Goal: Transaction & Acquisition: Download file/media

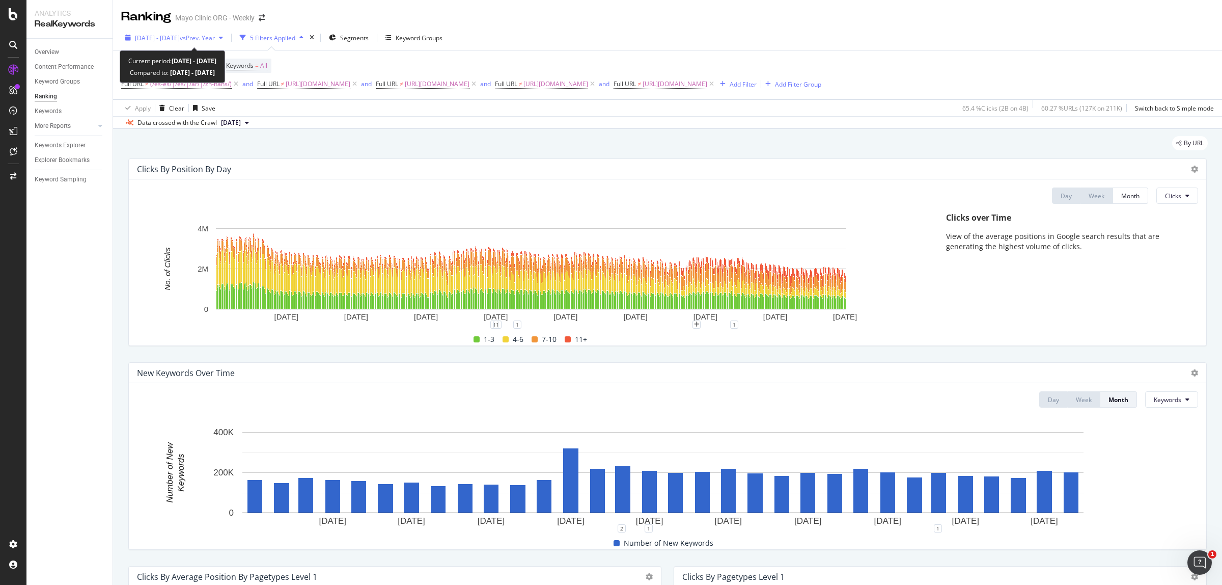
click at [156, 34] on span "[DATE] - [DATE]" at bounding box center [157, 38] width 45 height 9
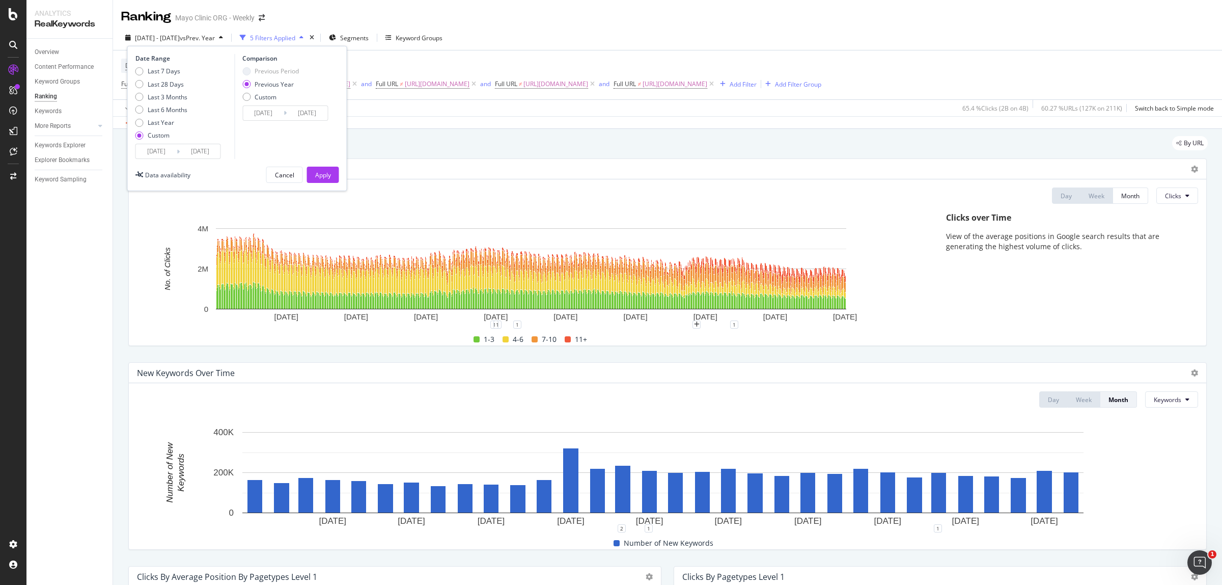
click at [145, 149] on input "[DATE]" at bounding box center [156, 151] width 41 height 14
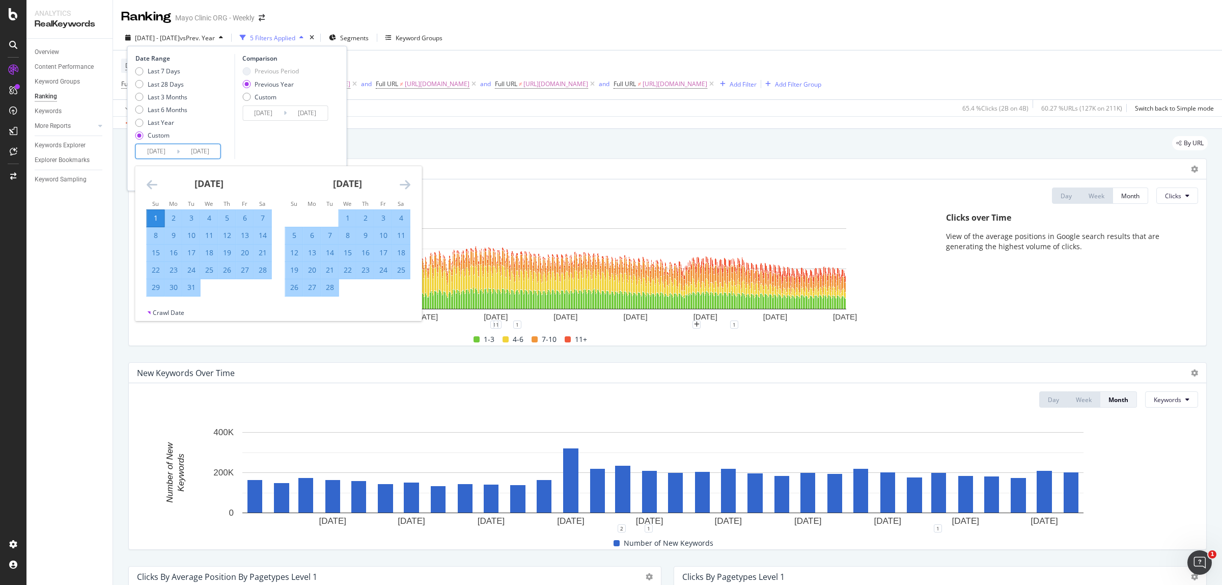
click at [405, 181] on icon "Move forward to switch to the next month." at bounding box center [405, 184] width 11 height 12
click at [405, 180] on icon "Move forward to switch to the next month." at bounding box center [405, 184] width 11 height 12
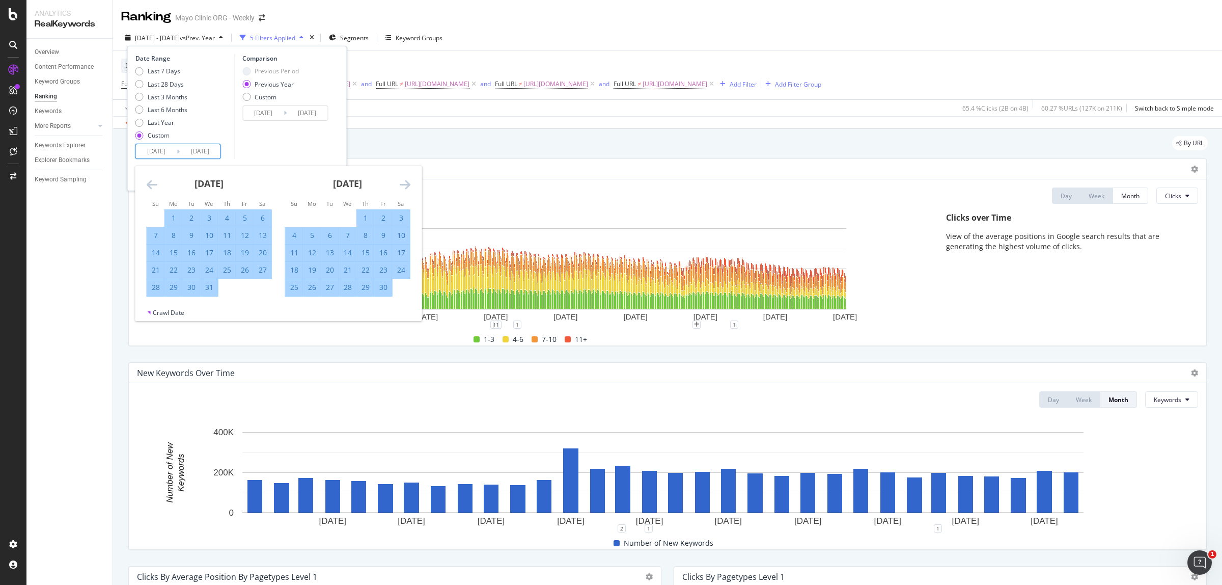
click at [405, 180] on icon "Move forward to switch to the next month." at bounding box center [405, 184] width 11 height 12
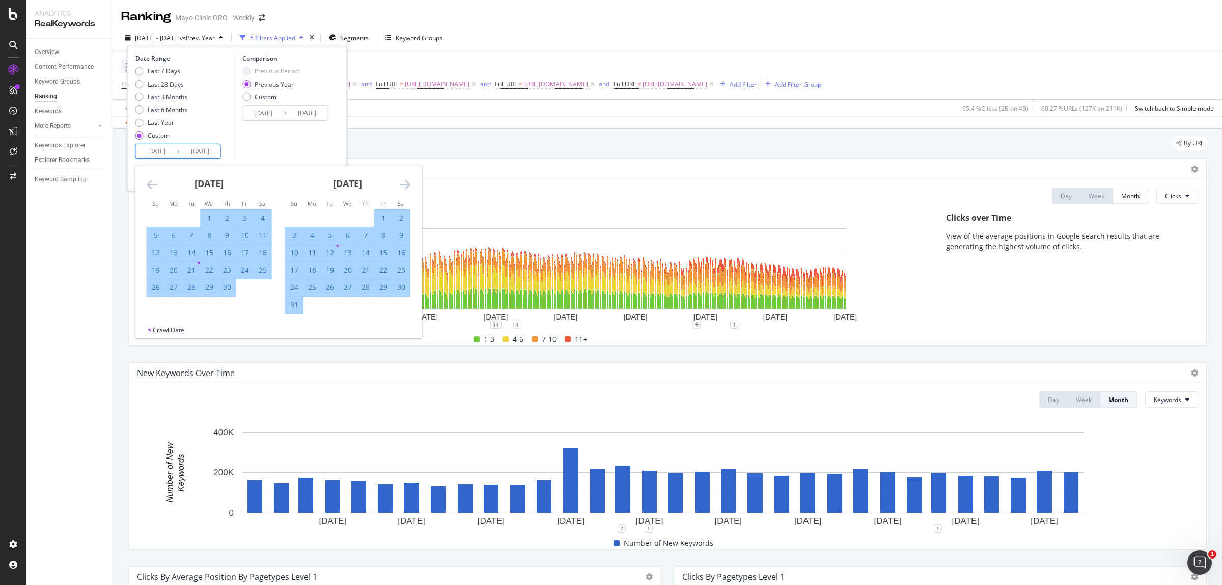
click at [299, 312] on div "31" at bounding box center [294, 304] width 17 height 17
type input "[DATE]"
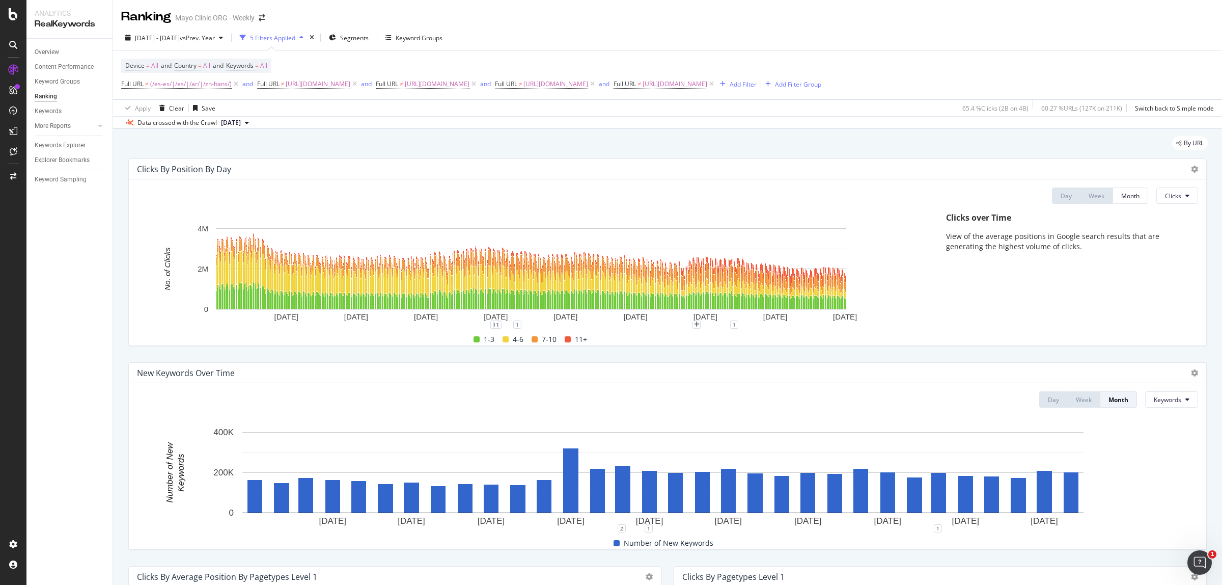
click at [202, 31] on div "[DATE] - [DATE] vs Prev. Year" at bounding box center [174, 37] width 106 height 15
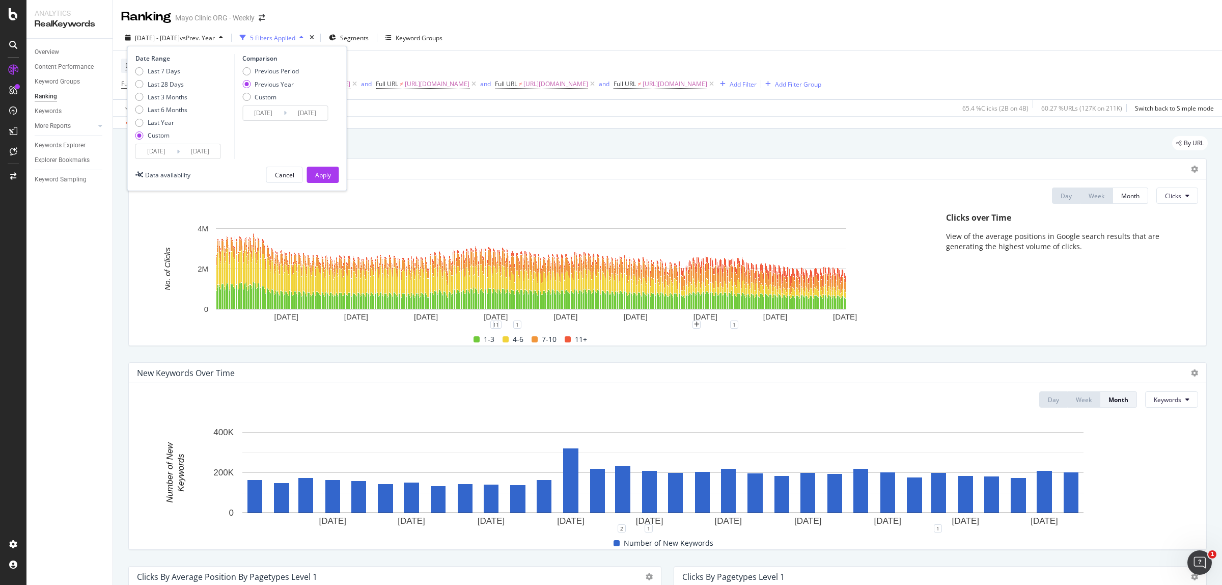
click at [130, 153] on div "Date Range Last 7 Days Last 28 Days Last 3 Months Last 6 Months Last Year Custo…" at bounding box center [237, 118] width 220 height 145
click at [148, 147] on input "[DATE]" at bounding box center [156, 151] width 41 height 14
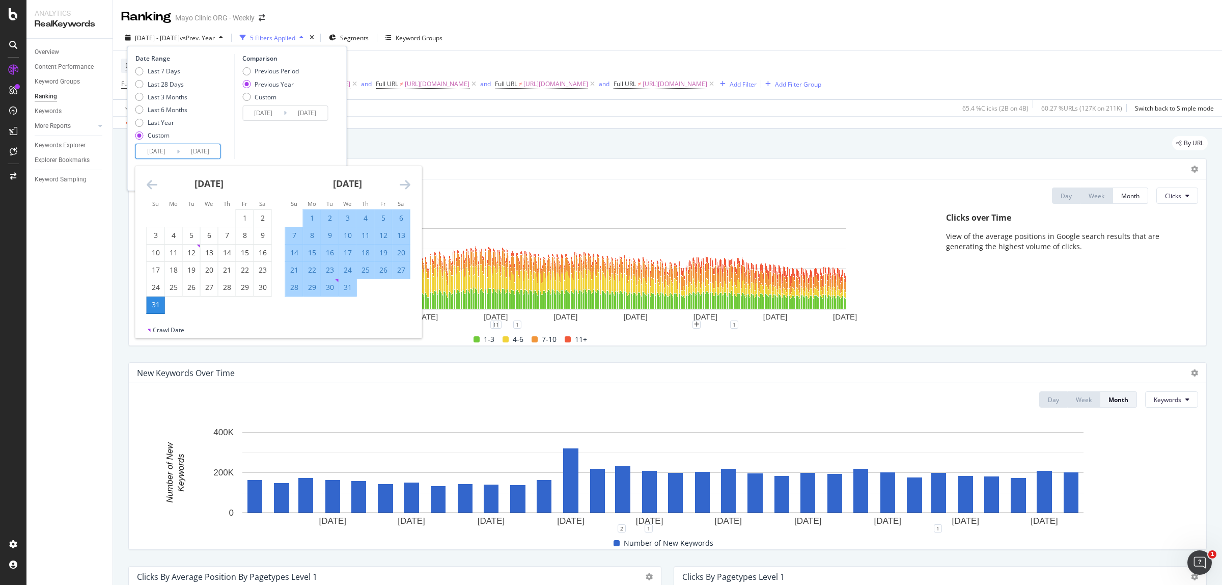
click at [314, 216] on div "1" at bounding box center [311, 218] width 17 height 10
type input "[DATE]"
click at [148, 184] on icon "Move backward to switch to the previous month." at bounding box center [152, 184] width 11 height 12
click at [148, 183] on icon "Move backward to switch to the previous month." at bounding box center [152, 184] width 11 height 12
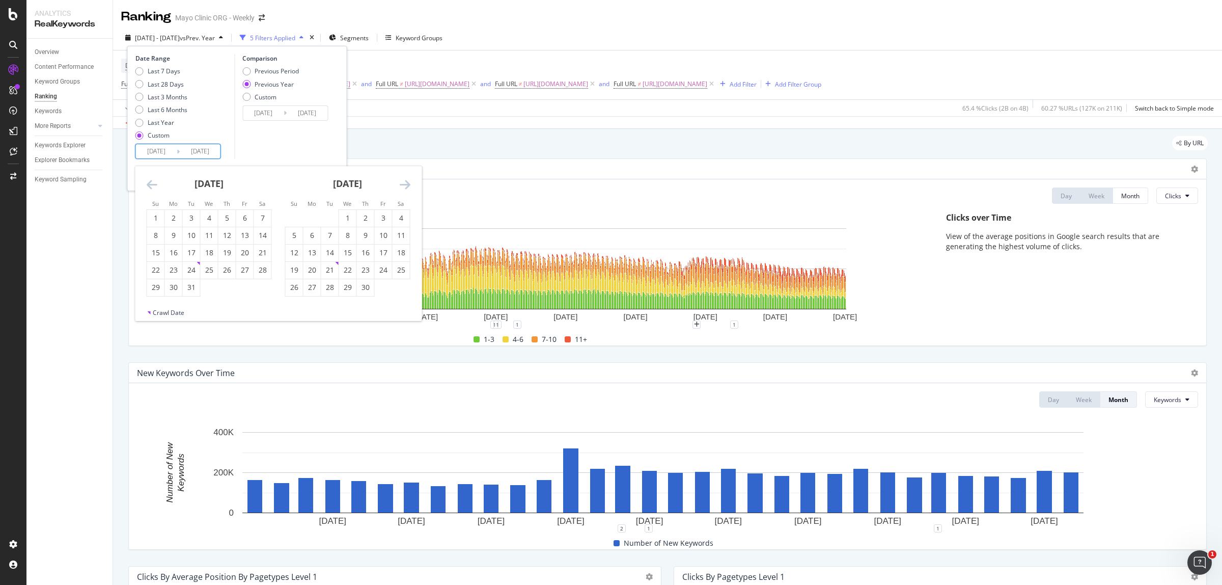
click at [148, 183] on icon "Move backward to switch to the previous month." at bounding box center [152, 184] width 11 height 12
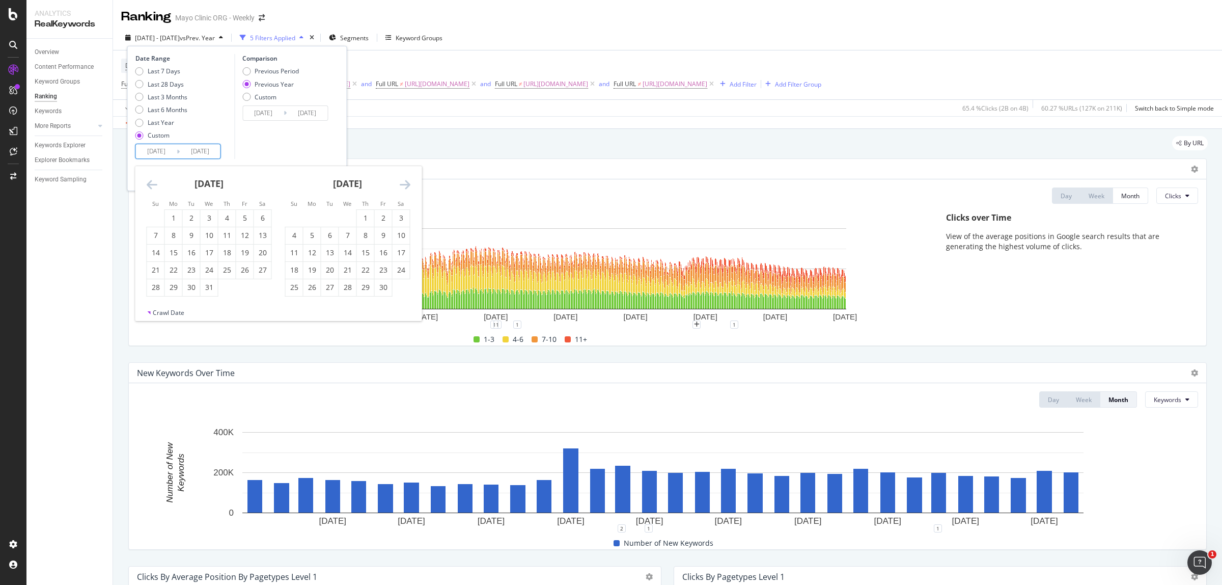
click at [148, 183] on icon "Move backward to switch to the previous month." at bounding box center [152, 184] width 11 height 12
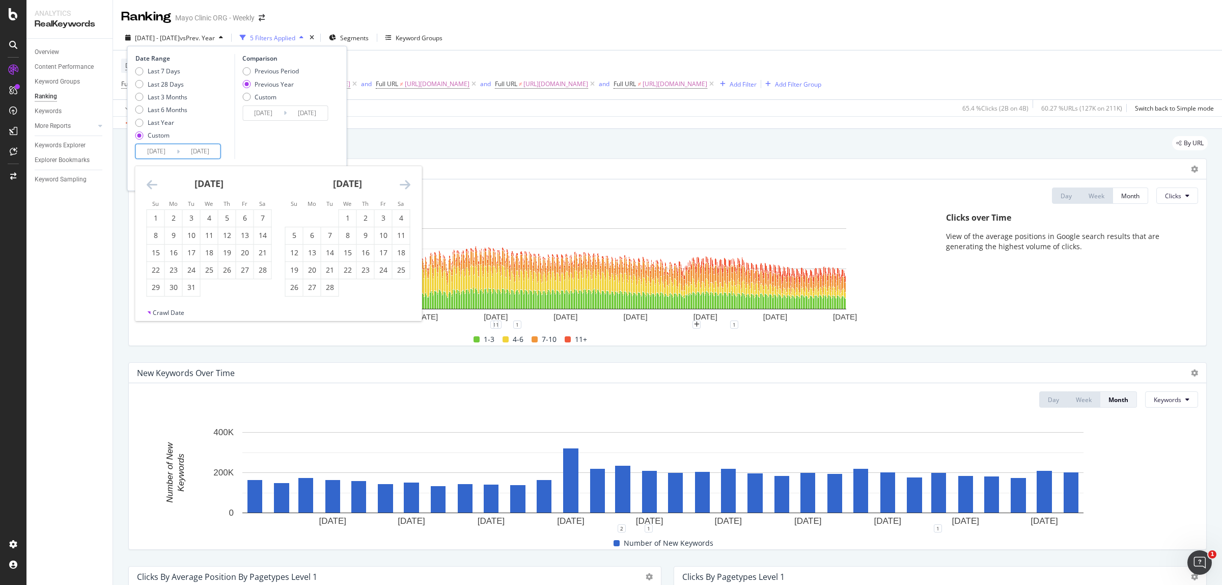
click at [148, 183] on icon "Move backward to switch to the previous month." at bounding box center [152, 184] width 11 height 12
click at [358, 216] on div "1" at bounding box center [365, 218] width 17 height 10
type input "[DATE]"
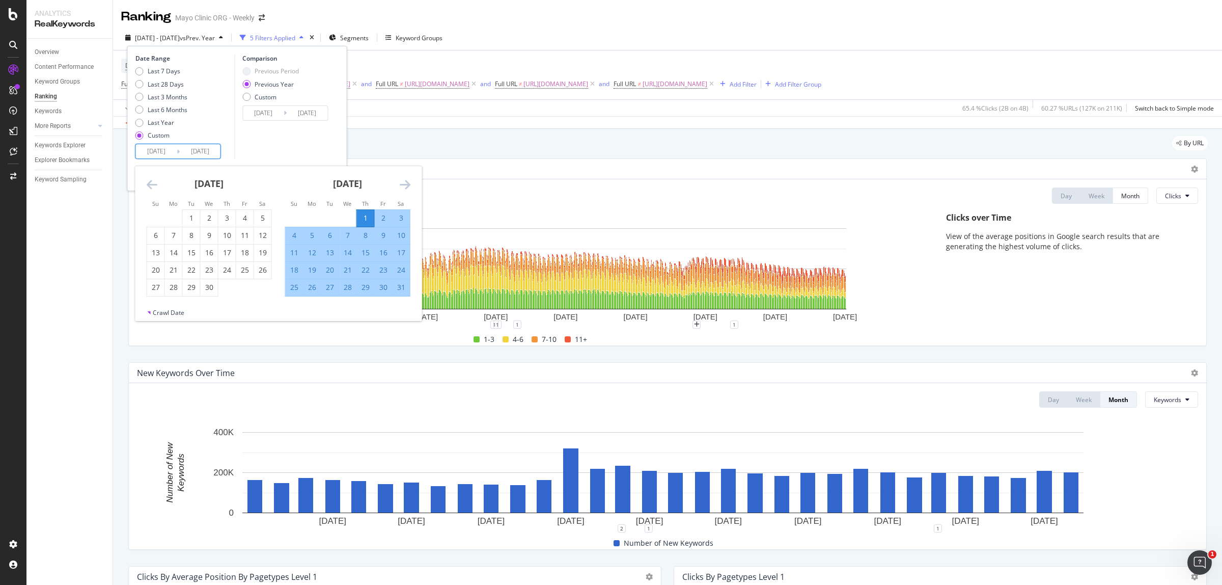
click at [400, 187] on icon "Move forward to switch to the next month." at bounding box center [405, 184] width 11 height 12
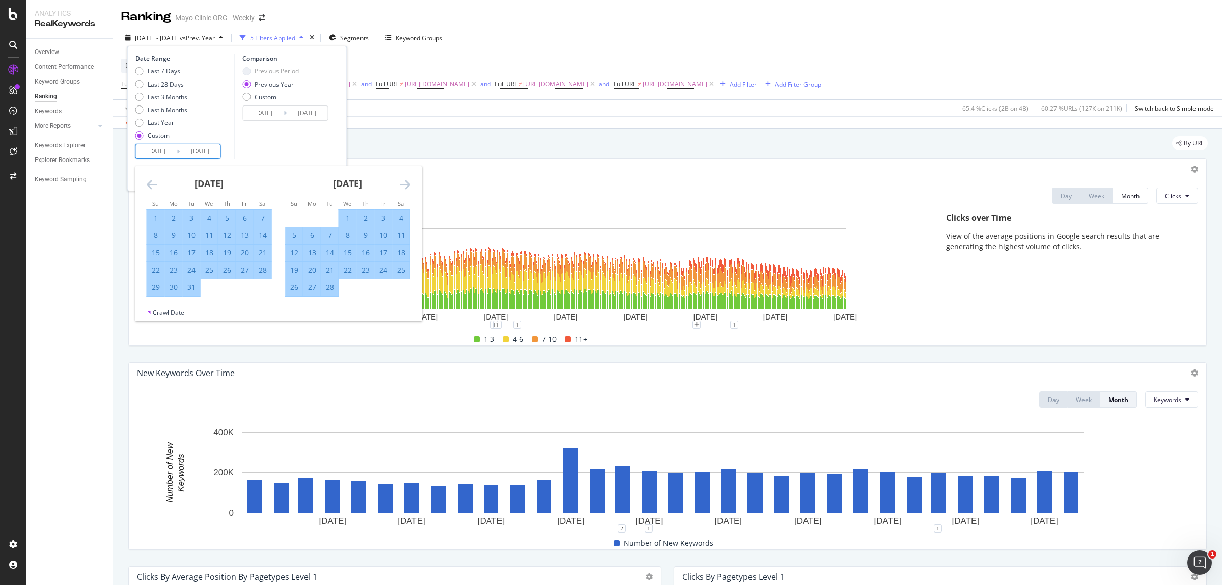
click at [400, 187] on icon "Move forward to switch to the next month." at bounding box center [405, 184] width 11 height 12
click at [148, 184] on icon "Move backward to switch to the previous month." at bounding box center [152, 184] width 11 height 12
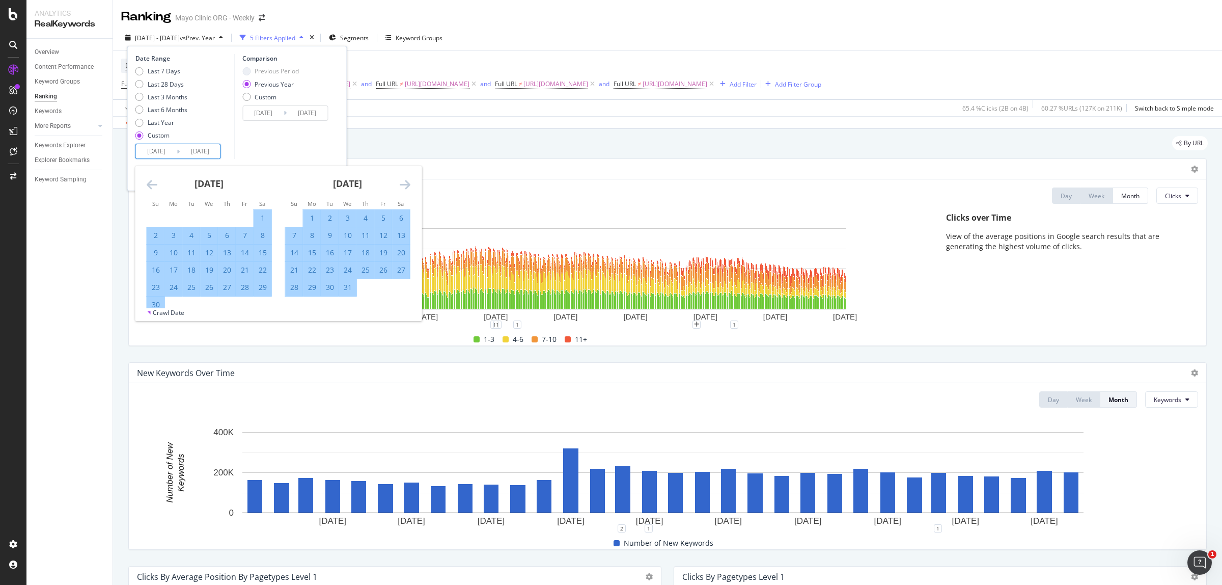
click at [148, 184] on icon "Move backward to switch to the previous month." at bounding box center [152, 184] width 11 height 12
click at [154, 218] on div "1" at bounding box center [155, 218] width 17 height 10
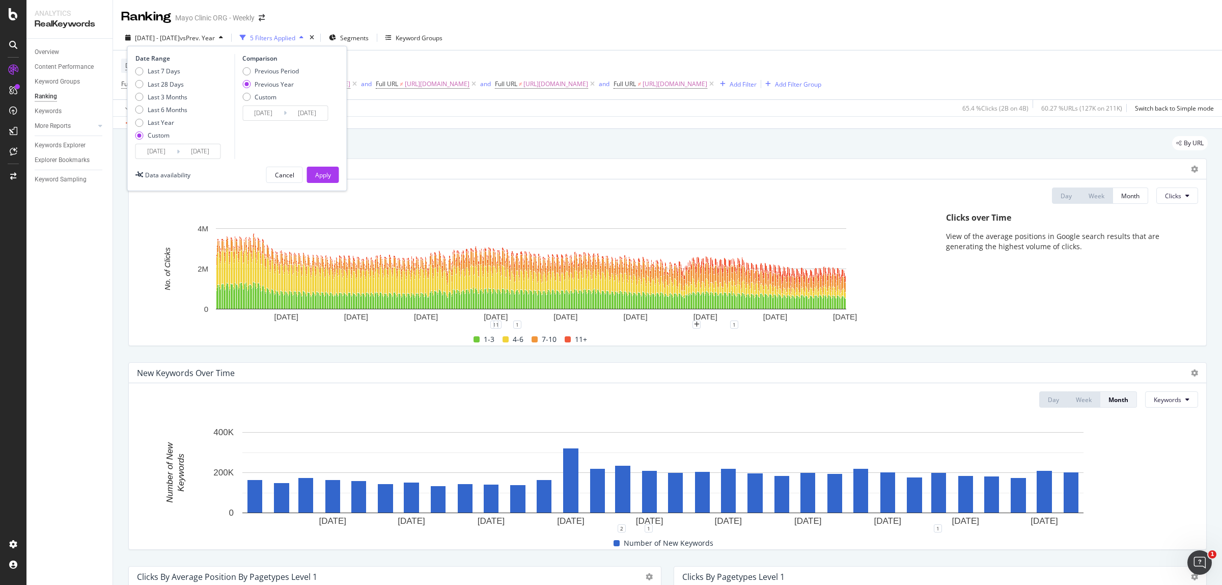
type input "[DATE]"
click at [158, 157] on input "[DATE]" at bounding box center [156, 151] width 41 height 14
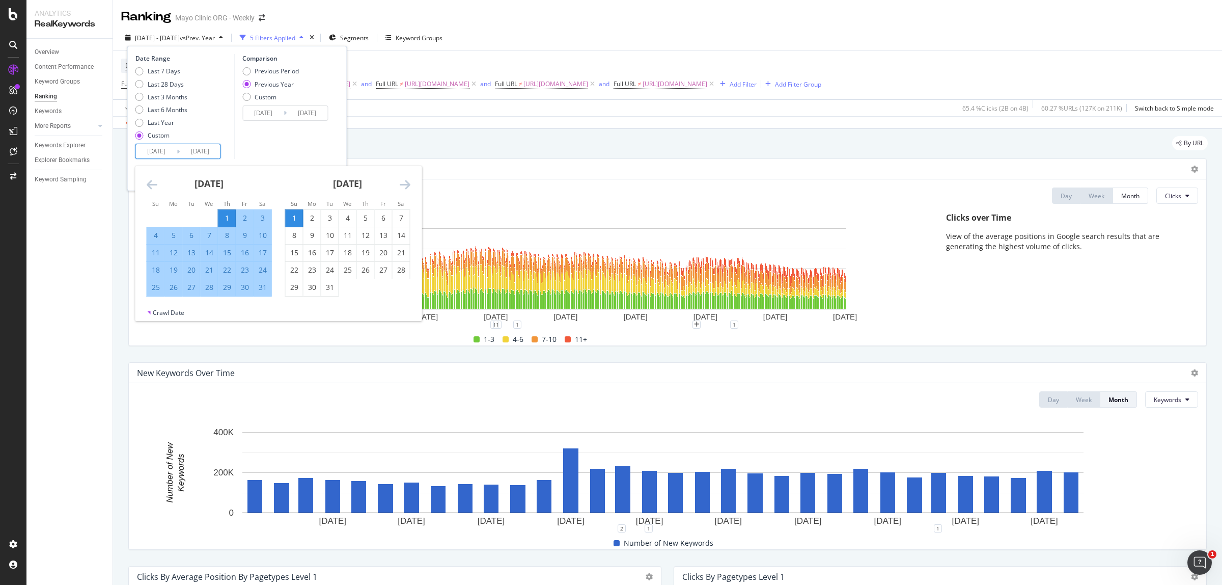
click at [297, 213] on div "1" at bounding box center [294, 218] width 17 height 10
type input "[DATE]"
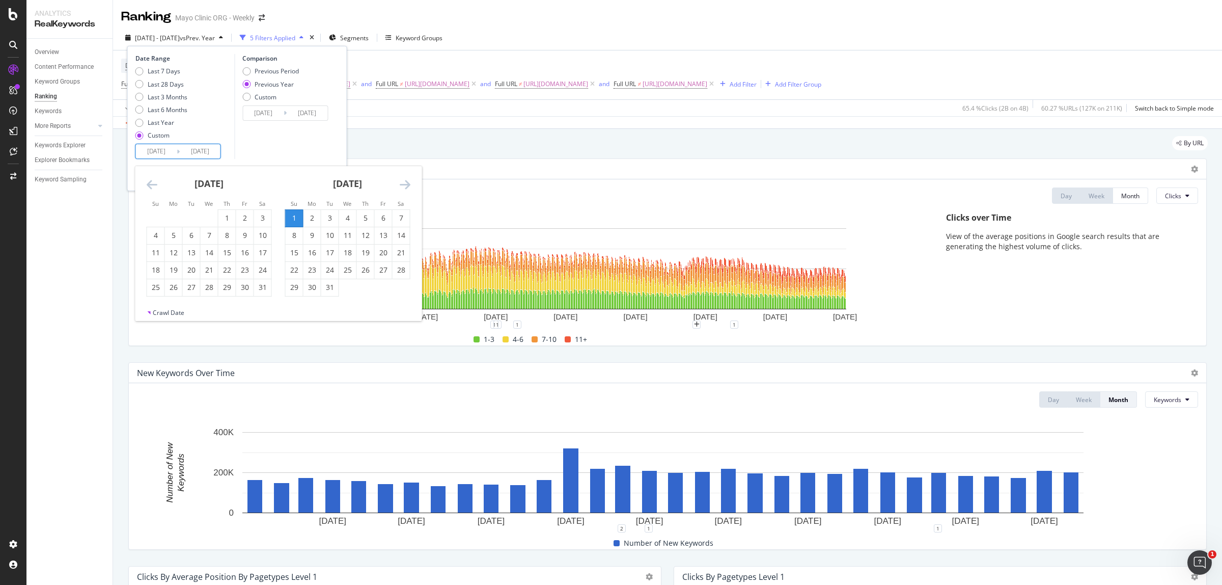
click at [405, 179] on icon "Move forward to switch to the next month." at bounding box center [405, 184] width 11 height 12
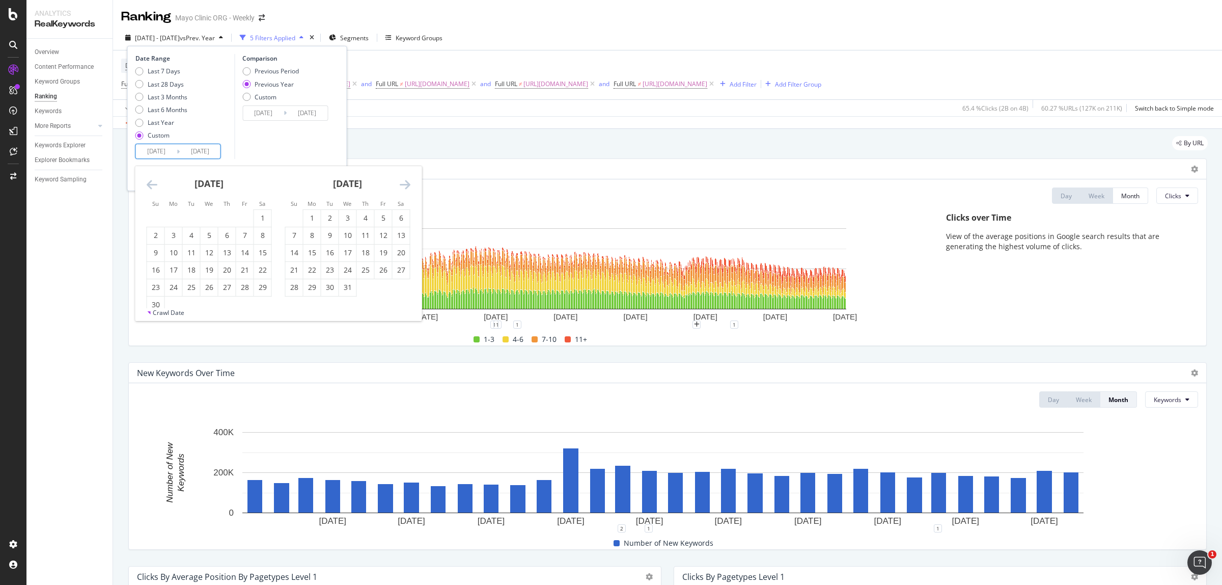
click at [405, 179] on icon "Move forward to switch to the next month." at bounding box center [405, 184] width 11 height 12
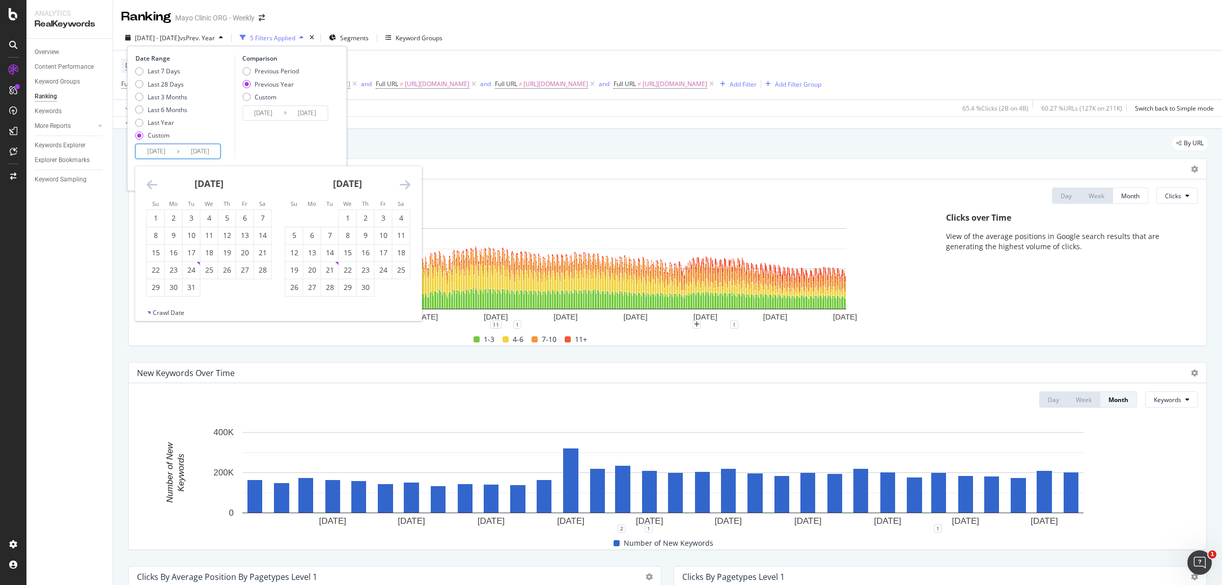
click at [405, 179] on icon "Move forward to switch to the next month." at bounding box center [405, 184] width 11 height 12
click at [152, 184] on icon "Move backward to switch to the previous month." at bounding box center [152, 184] width 11 height 12
click at [296, 303] on div "31" at bounding box center [294, 304] width 17 height 10
type input "[DATE]"
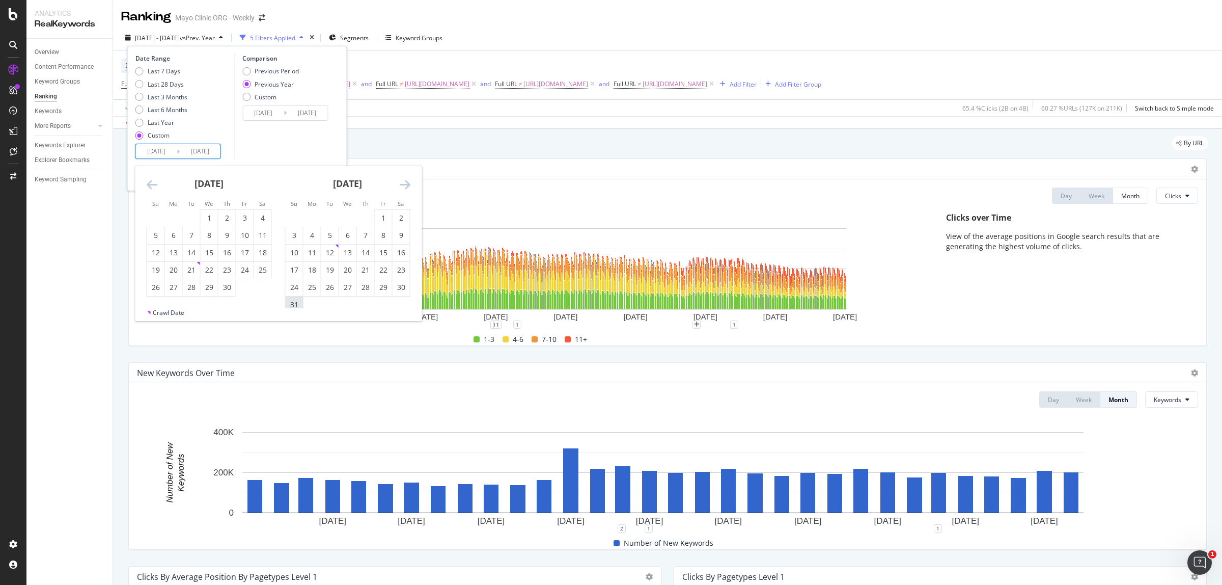
type input "[DATE]"
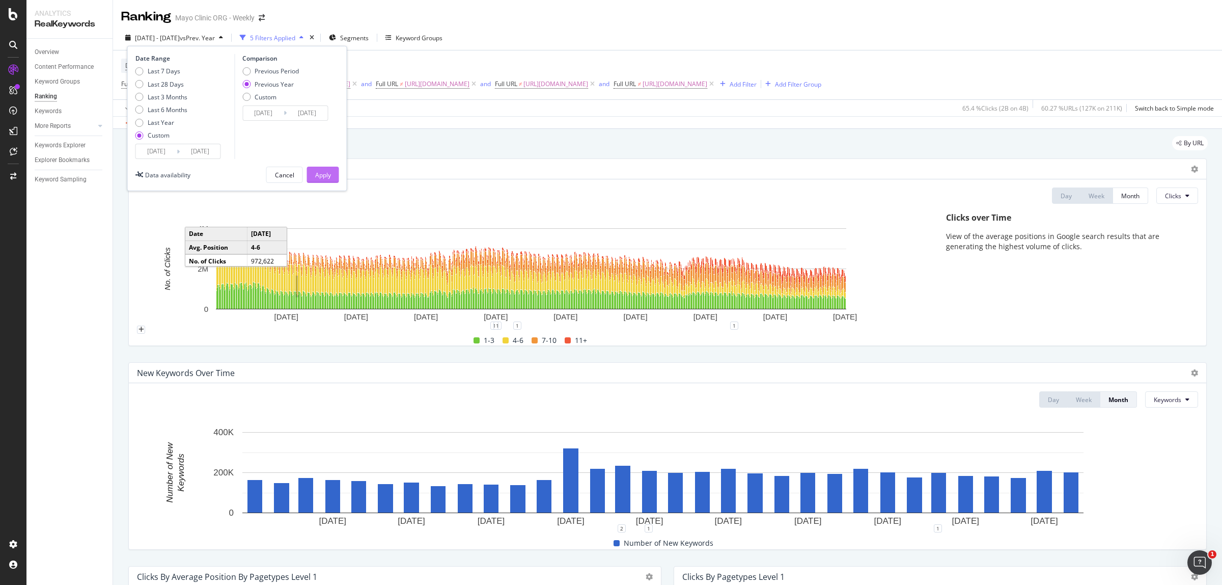
click at [320, 176] on div "Apply" at bounding box center [323, 175] width 16 height 9
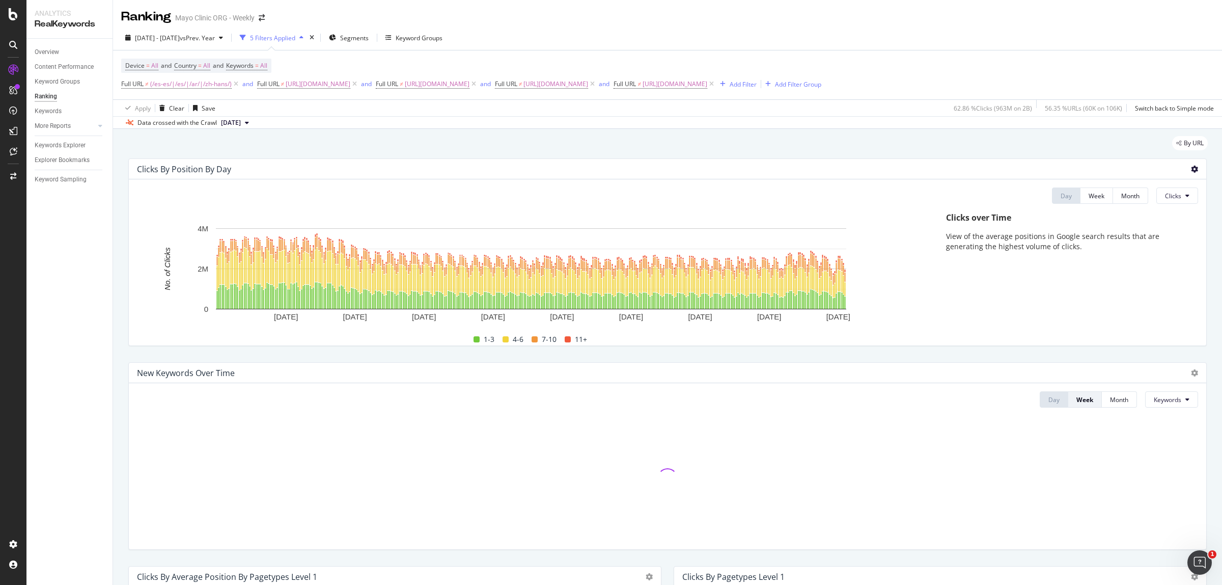
click at [1191, 169] on icon at bounding box center [1194, 168] width 7 height 7
click at [1152, 195] on span "Export as CSV" at bounding box center [1144, 197] width 57 height 9
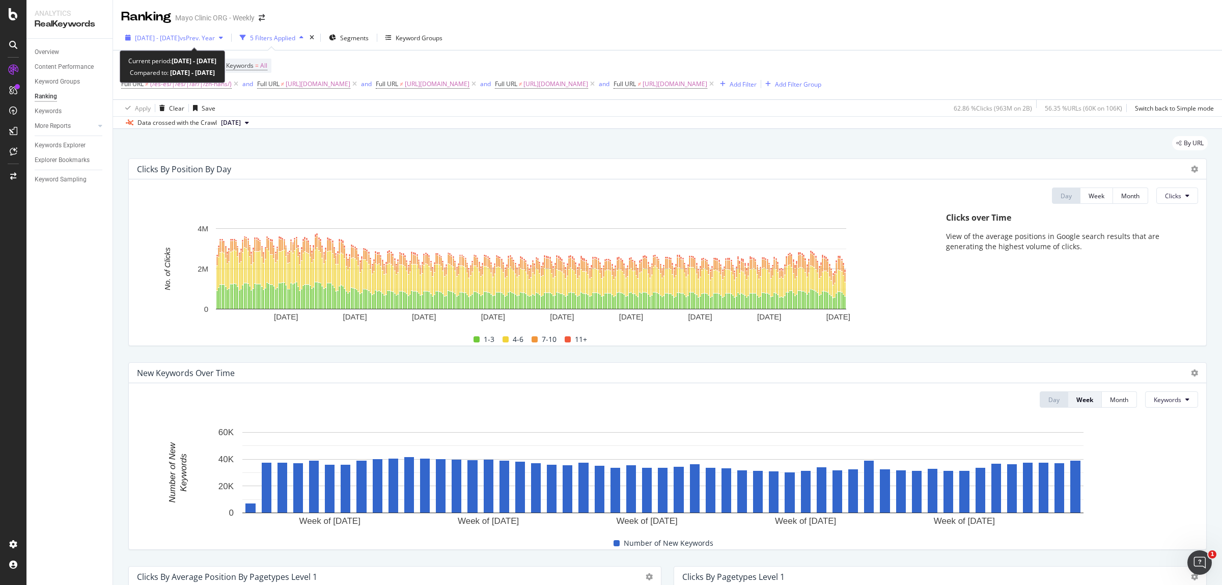
click at [169, 42] on div "[DATE] - [DATE] vs Prev. Year" at bounding box center [175, 38] width 80 height 9
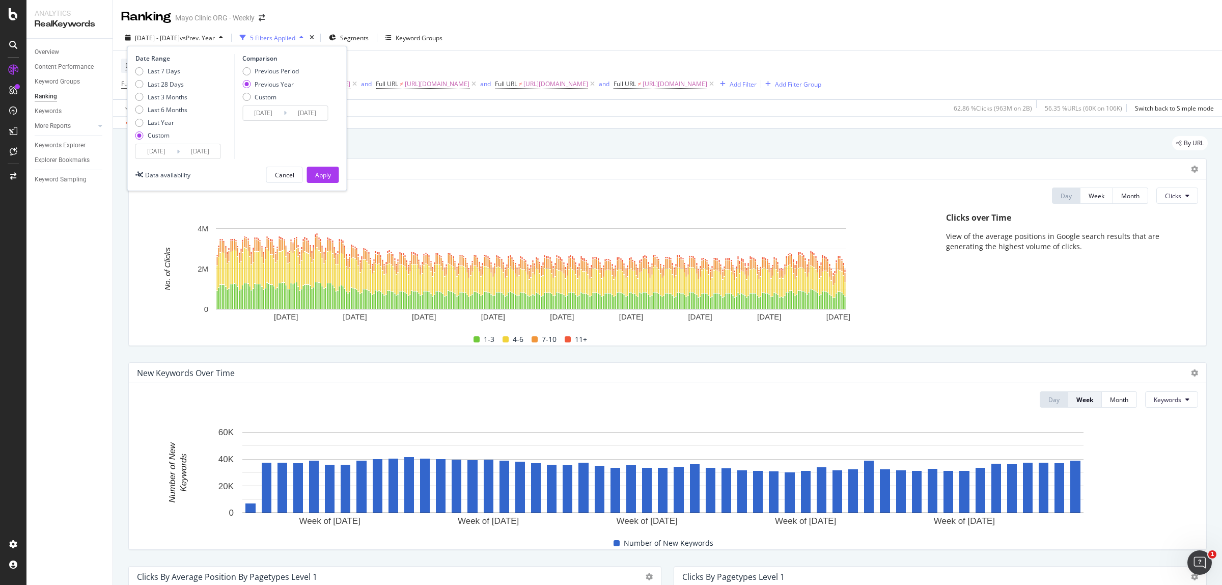
click at [146, 154] on input "[DATE]" at bounding box center [156, 151] width 41 height 14
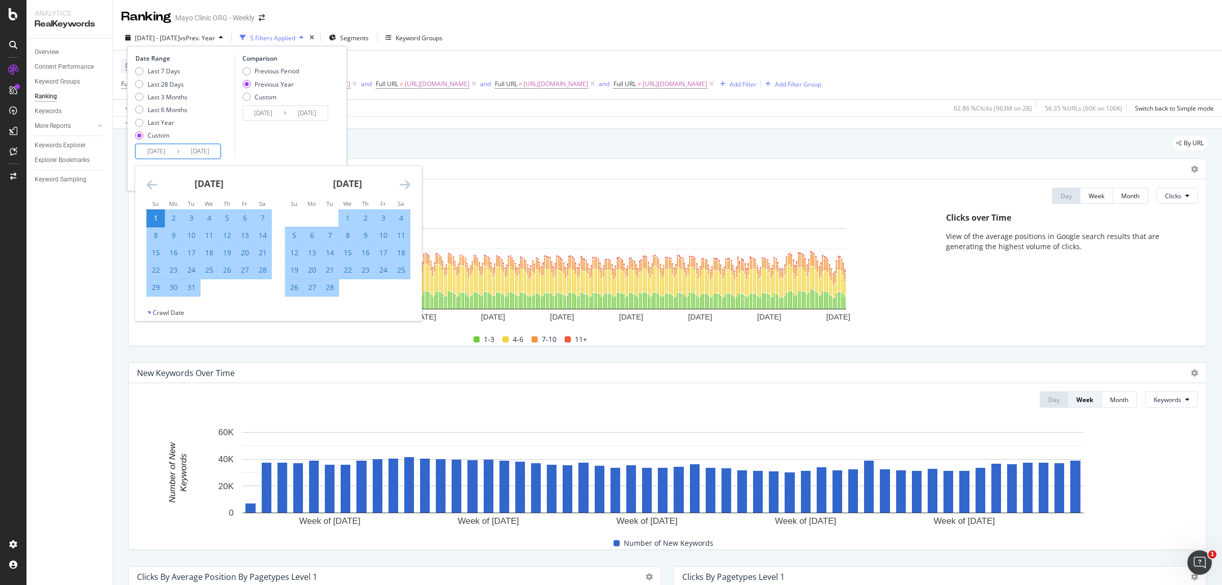
click at [402, 186] on icon "Move forward to switch to the next month." at bounding box center [405, 184] width 11 height 12
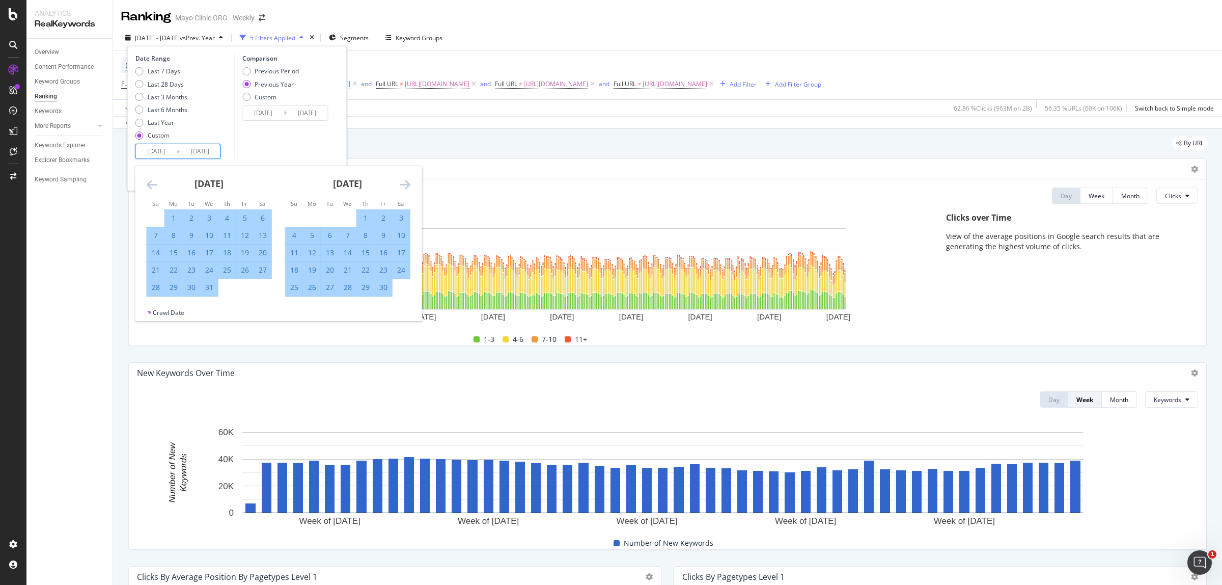
click at [402, 186] on icon "Move forward to switch to the next month." at bounding box center [405, 184] width 11 height 12
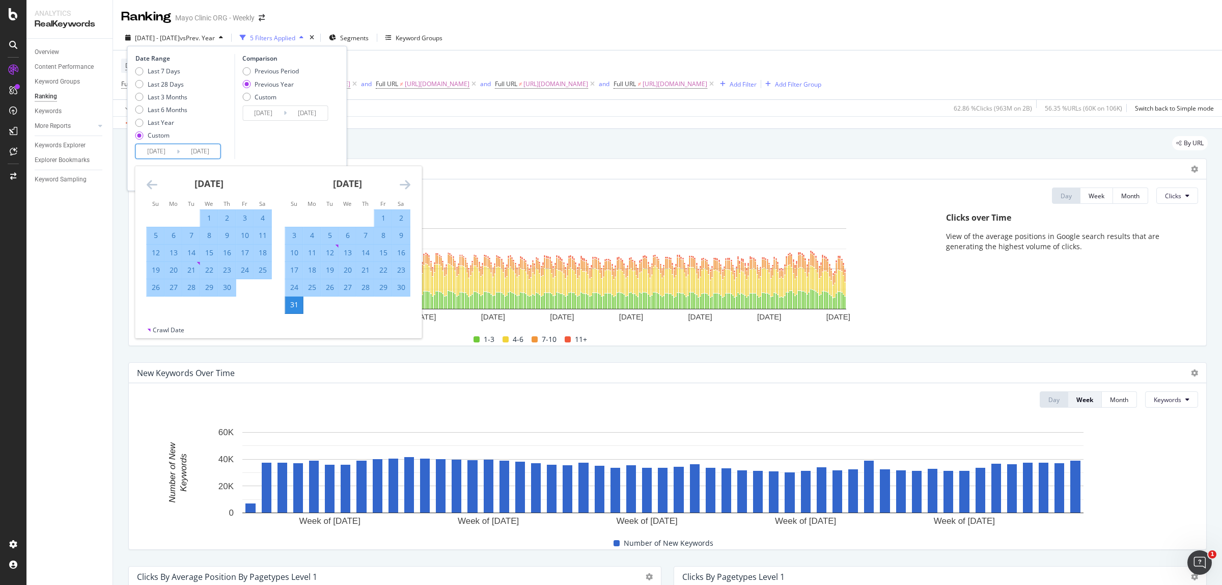
click at [402, 186] on icon "Move forward to switch to the next month." at bounding box center [405, 184] width 11 height 12
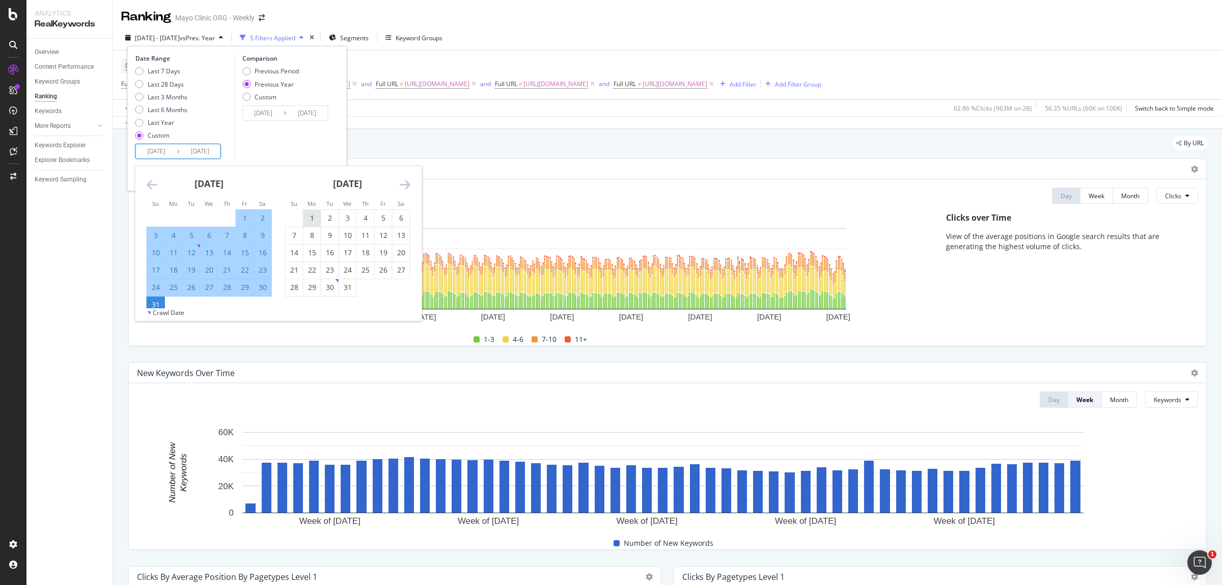
click at [314, 220] on div "1" at bounding box center [311, 218] width 17 height 10
type input "[DATE]"
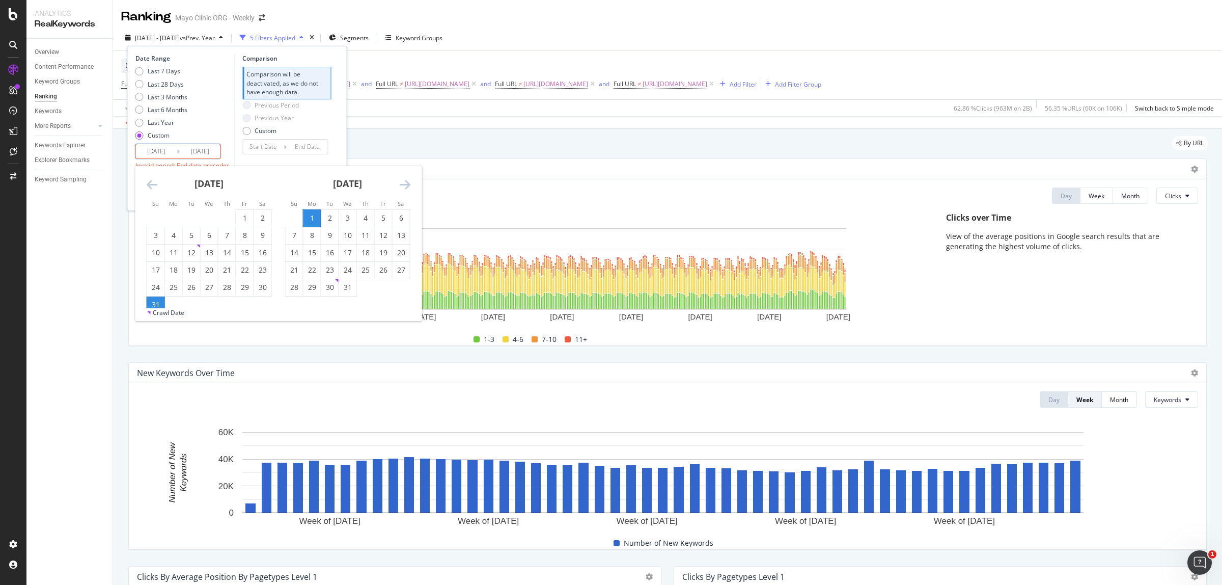
click at [406, 183] on icon "Move forward to switch to the next month." at bounding box center [405, 184] width 11 height 12
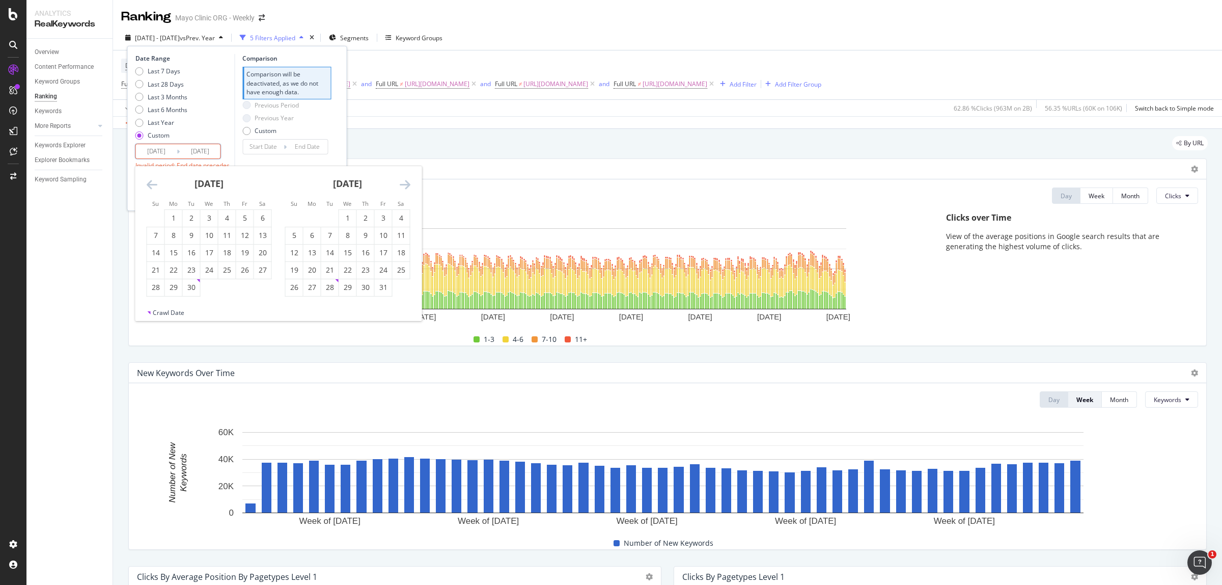
click at [406, 183] on icon "Move forward to switch to the next month." at bounding box center [405, 184] width 11 height 12
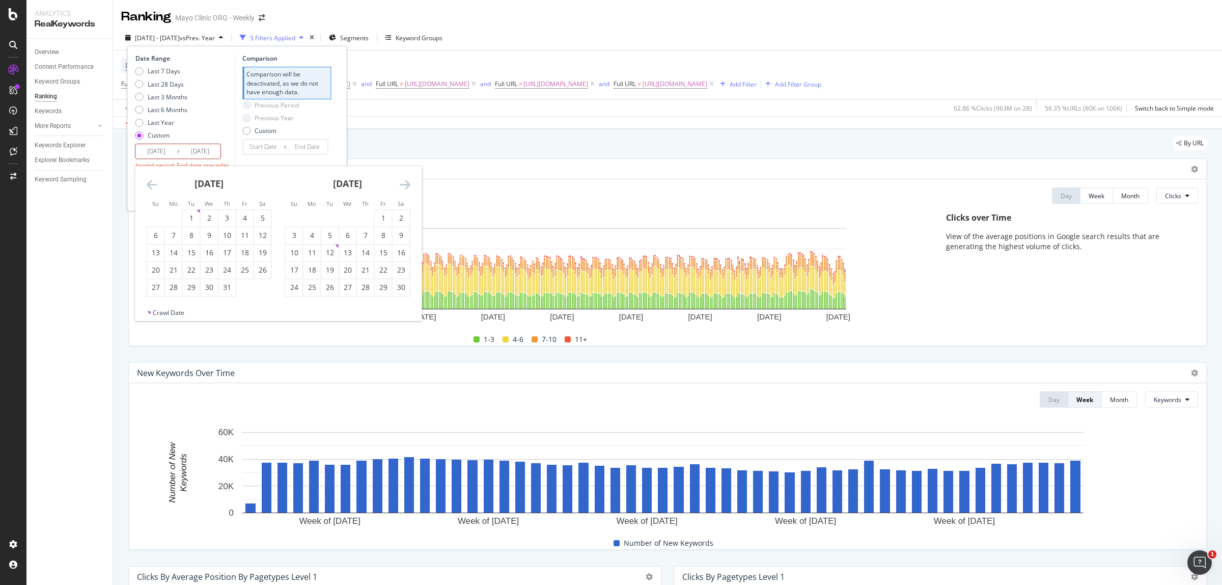
click at [406, 183] on icon "Move forward to switch to the next month." at bounding box center [405, 184] width 11 height 12
click at [326, 289] on div "31" at bounding box center [329, 287] width 17 height 10
type input "[DATE]"
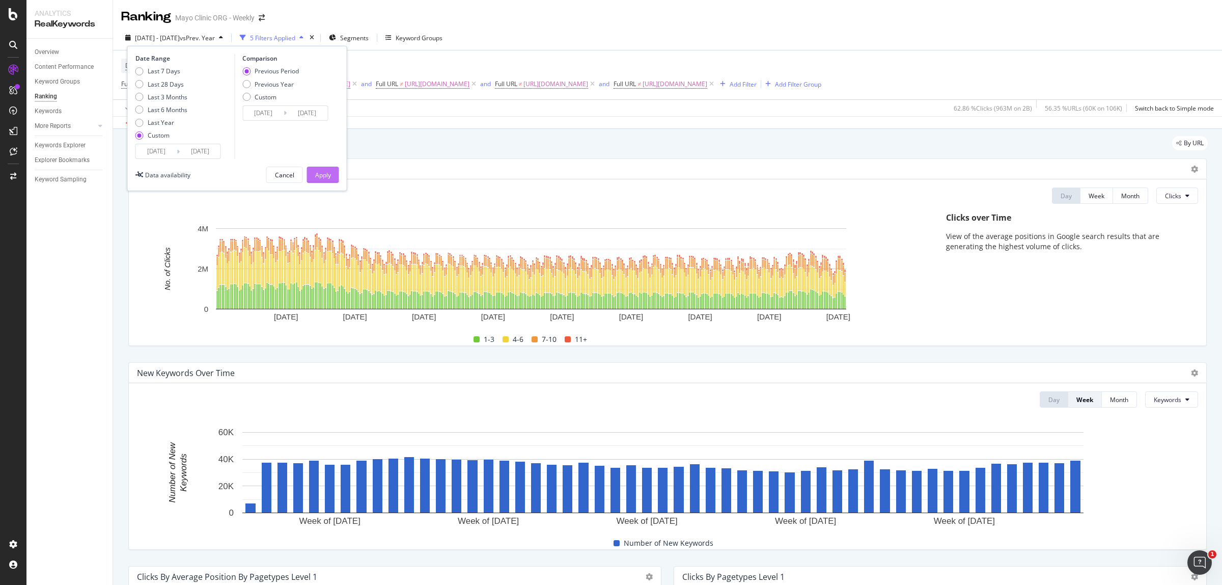
click at [321, 173] on div "Apply" at bounding box center [323, 175] width 16 height 9
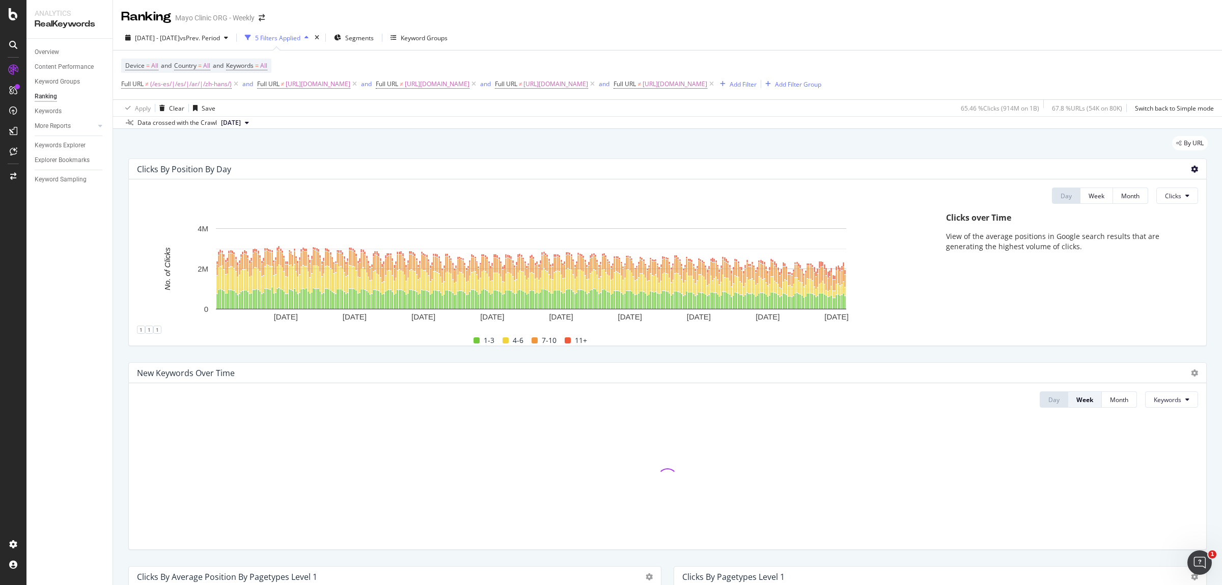
click at [1191, 171] on icon at bounding box center [1194, 168] width 7 height 7
click at [1161, 202] on span "Export as CSV" at bounding box center [1144, 197] width 57 height 9
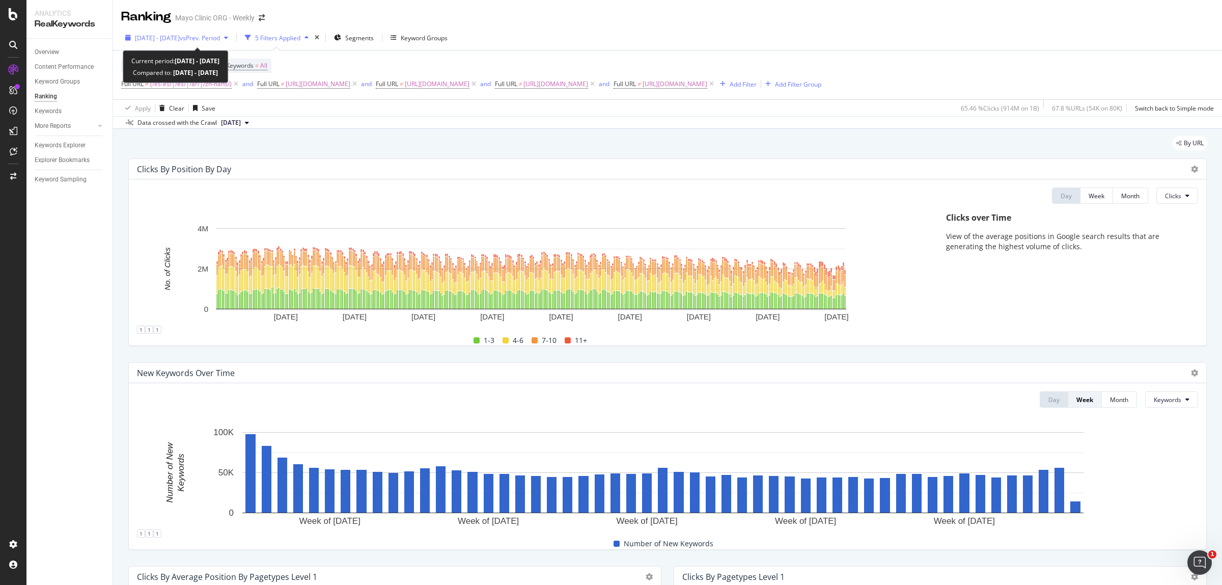
click at [180, 41] on span "[DATE] - [DATE]" at bounding box center [157, 38] width 45 height 9
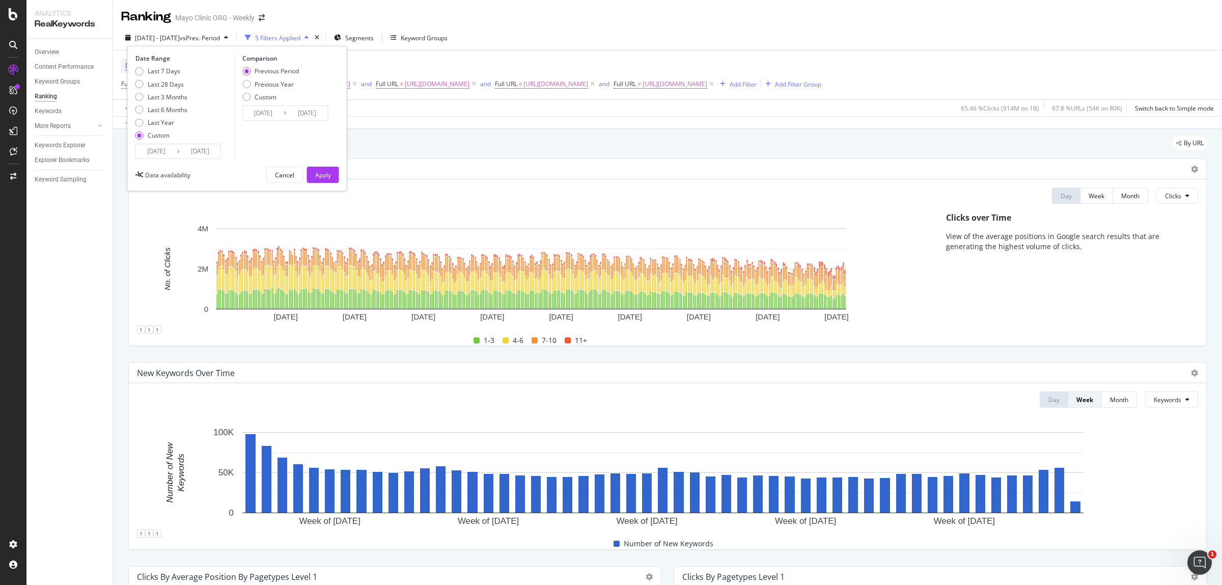
click at [160, 151] on input "[DATE]" at bounding box center [156, 151] width 41 height 14
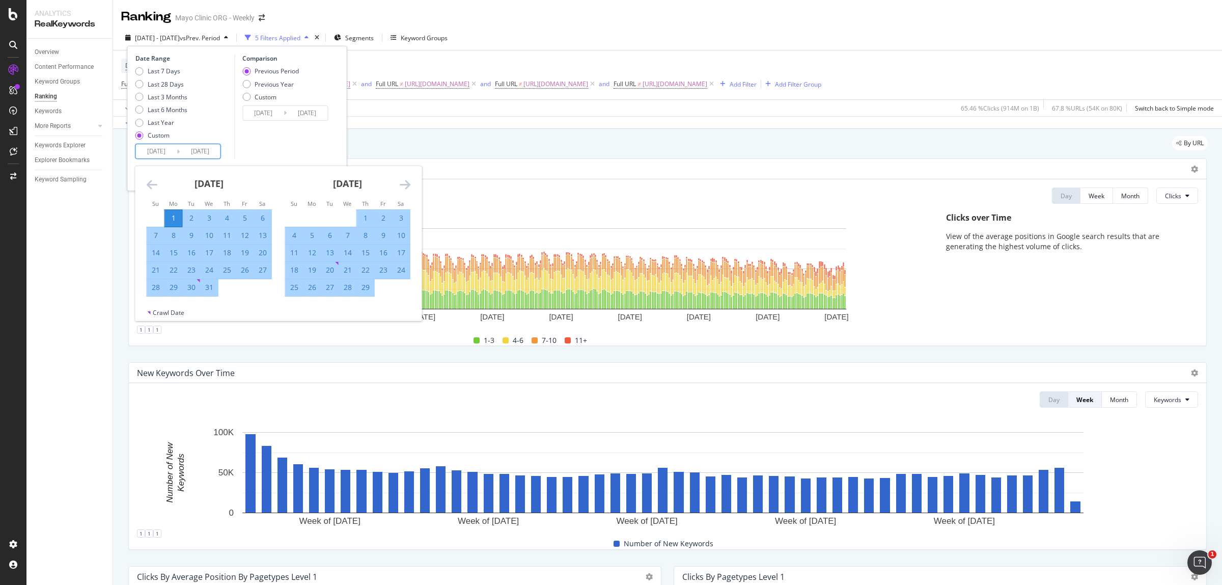
click at [408, 182] on icon "Move forward to switch to the next month." at bounding box center [405, 184] width 11 height 12
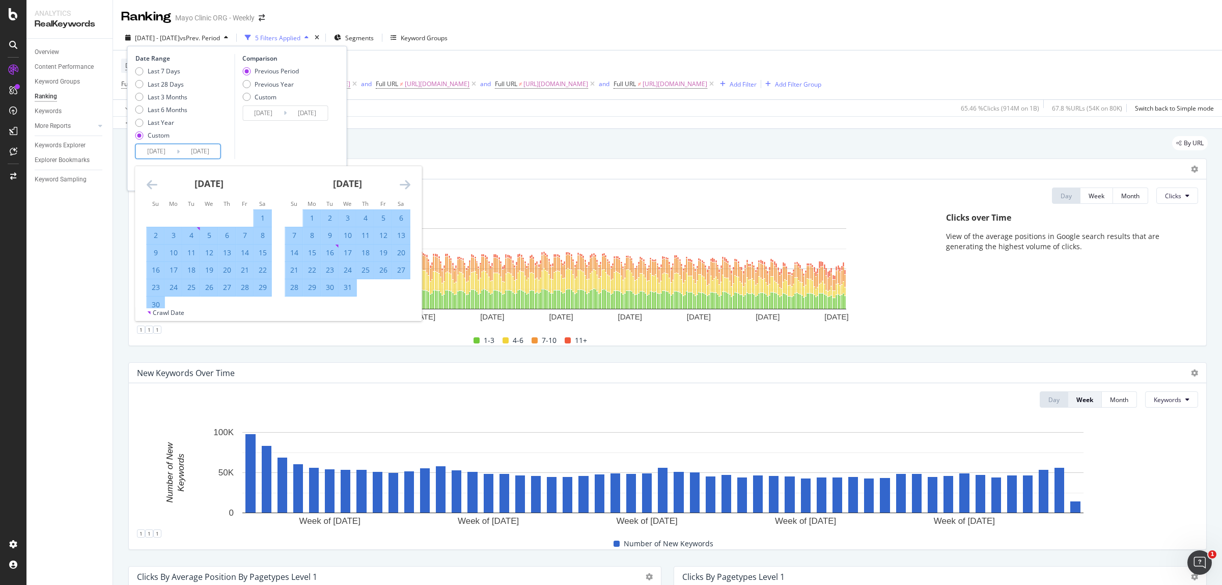
click at [408, 182] on icon "Move forward to switch to the next month." at bounding box center [405, 184] width 11 height 12
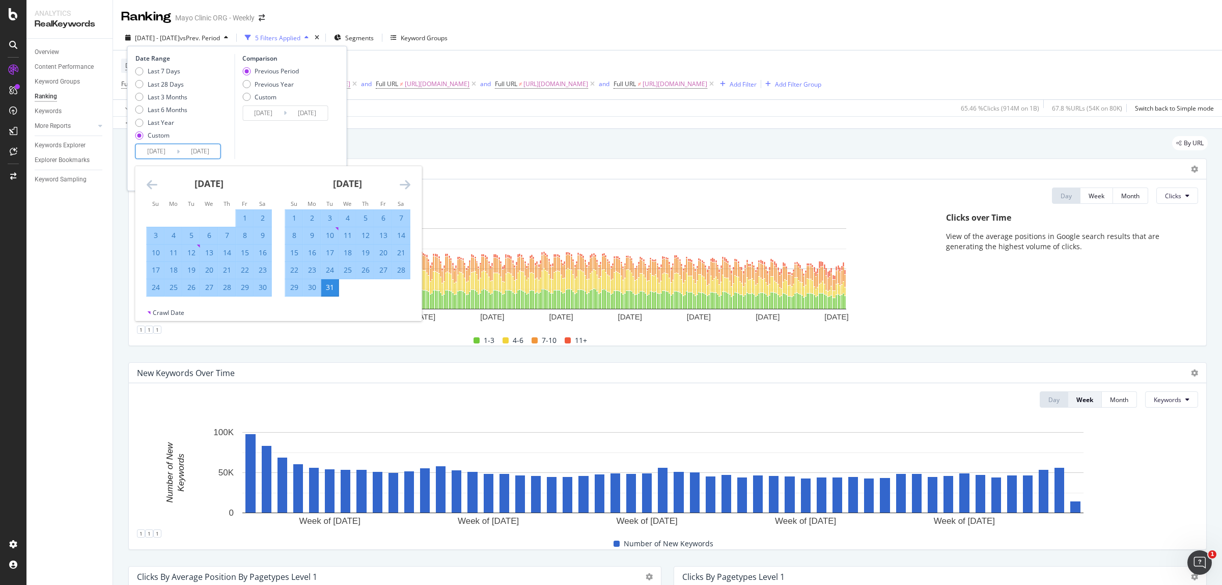
click at [408, 182] on icon "Move forward to switch to the next month." at bounding box center [405, 184] width 11 height 12
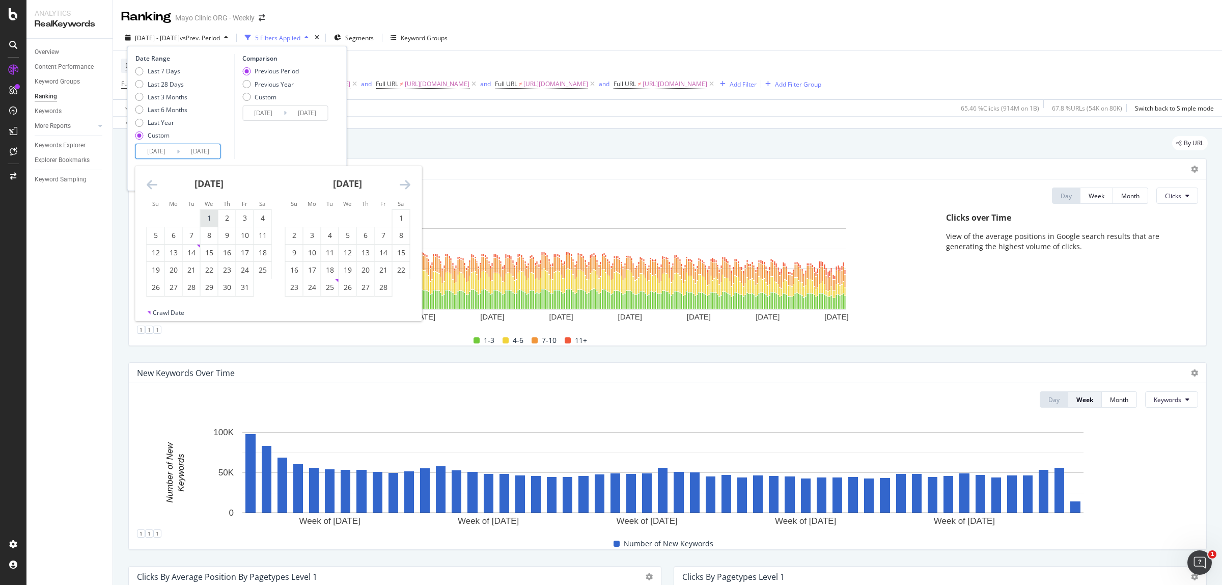
click at [205, 217] on div "1" at bounding box center [209, 218] width 17 height 10
type input "[DATE]"
click at [404, 181] on icon "Move forward to switch to the next month." at bounding box center [405, 184] width 11 height 12
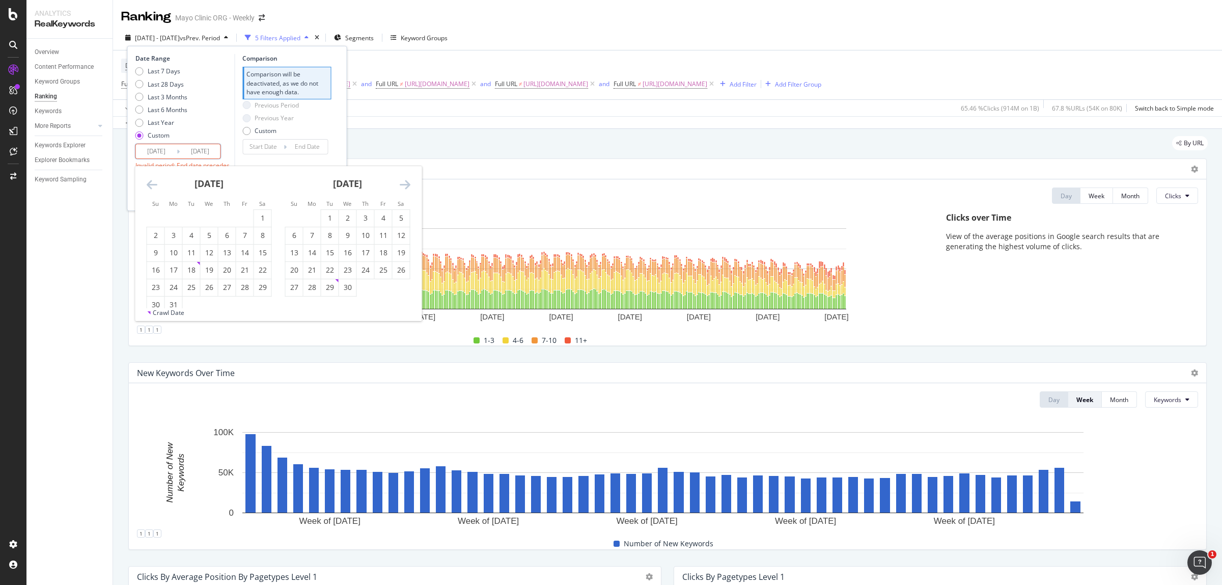
click at [404, 181] on icon "Move forward to switch to the next month." at bounding box center [405, 184] width 11 height 12
click at [156, 305] on div "31" at bounding box center [155, 304] width 17 height 10
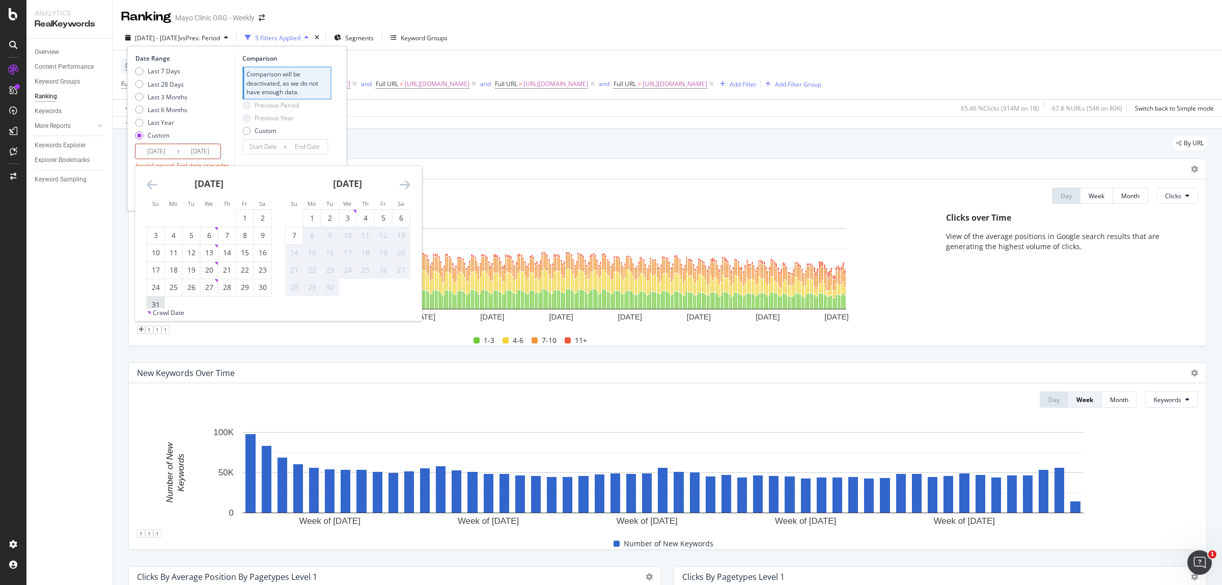
type input "[DATE]"
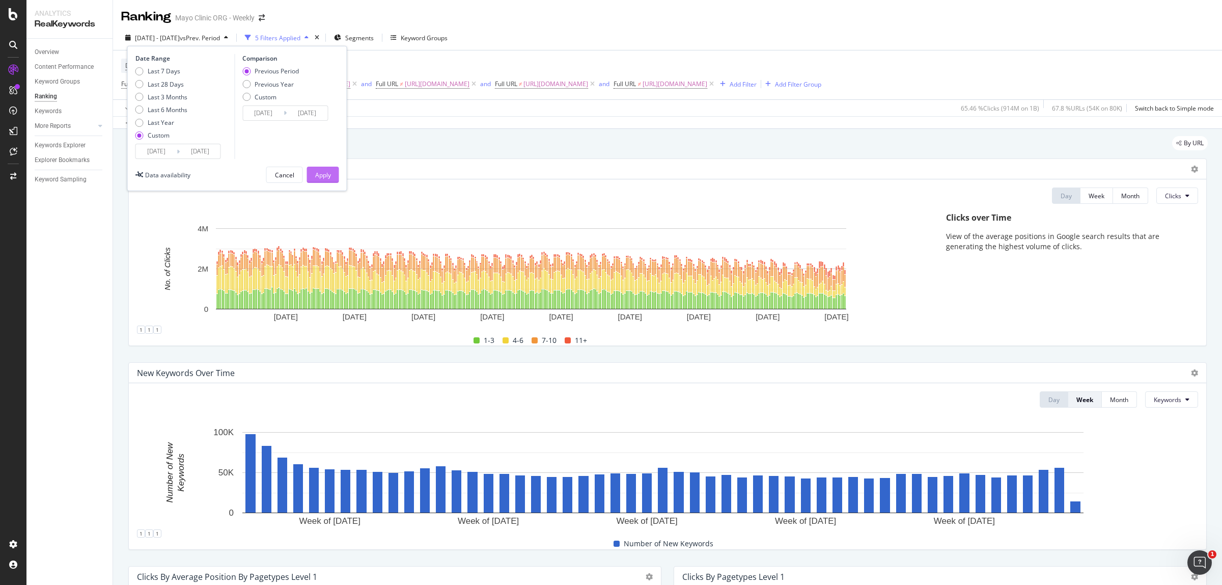
click at [329, 177] on div "Apply" at bounding box center [323, 175] width 16 height 9
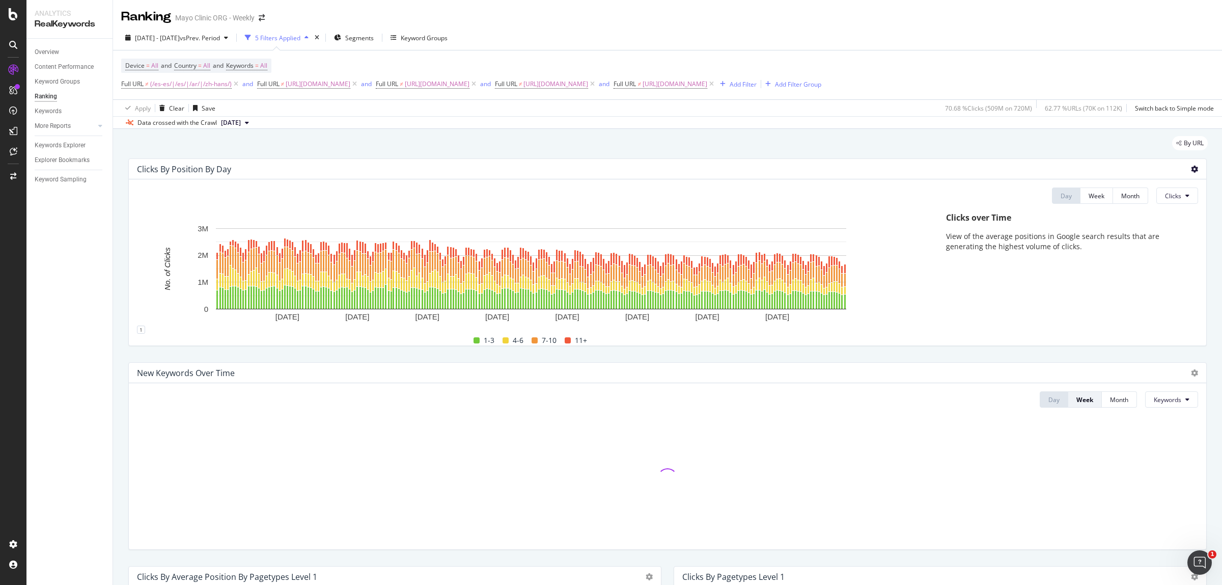
click at [1191, 170] on icon at bounding box center [1194, 168] width 7 height 7
click at [1152, 202] on div "Export as CSV" at bounding box center [1136, 197] width 89 height 15
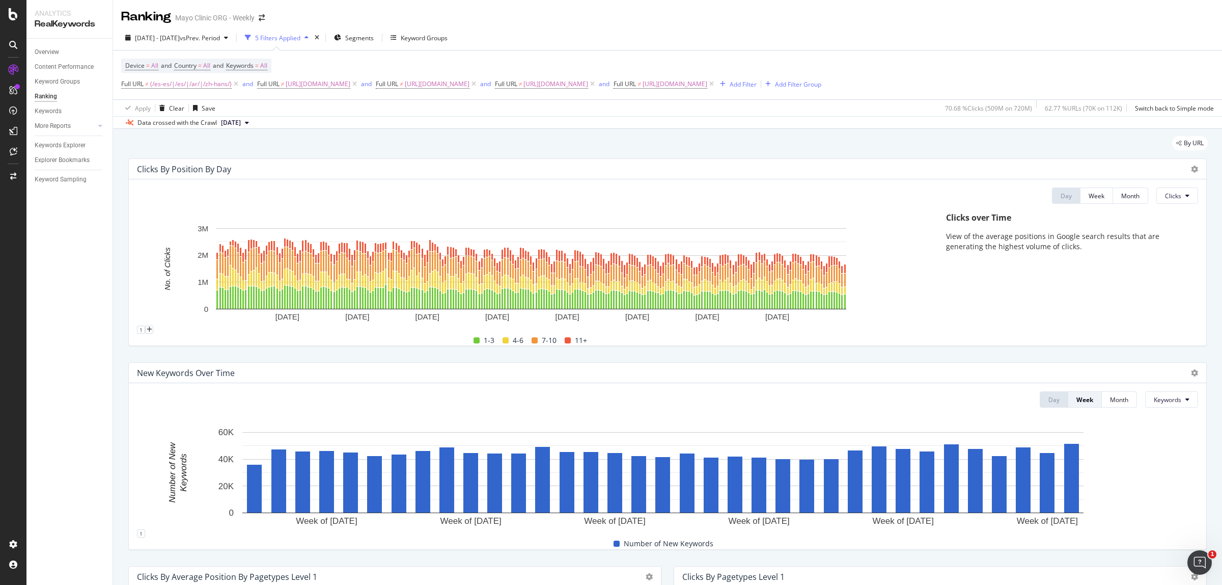
drag, startPoint x: 835, startPoint y: 117, endPoint x: 833, endPoint y: 105, distance: 11.8
click at [835, 117] on div "Data crossed with the Crawl [DATE]" at bounding box center [667, 122] width 1109 height 12
click at [716, 82] on icon at bounding box center [711, 84] width 9 height 10
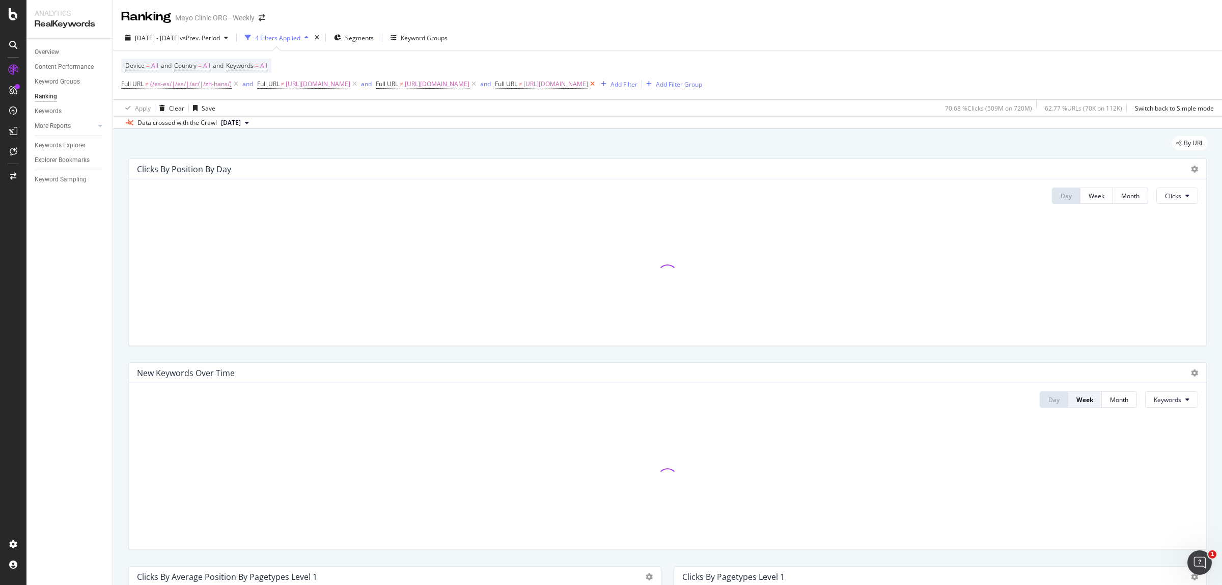
click at [597, 82] on icon at bounding box center [592, 84] width 9 height 10
click at [478, 81] on icon at bounding box center [473, 84] width 9 height 10
drag, startPoint x: 385, startPoint y: 82, endPoint x: 235, endPoint y: 85, distance: 150.2
click at [359, 82] on icon at bounding box center [354, 84] width 9 height 10
click at [233, 85] on icon at bounding box center [236, 84] width 9 height 10
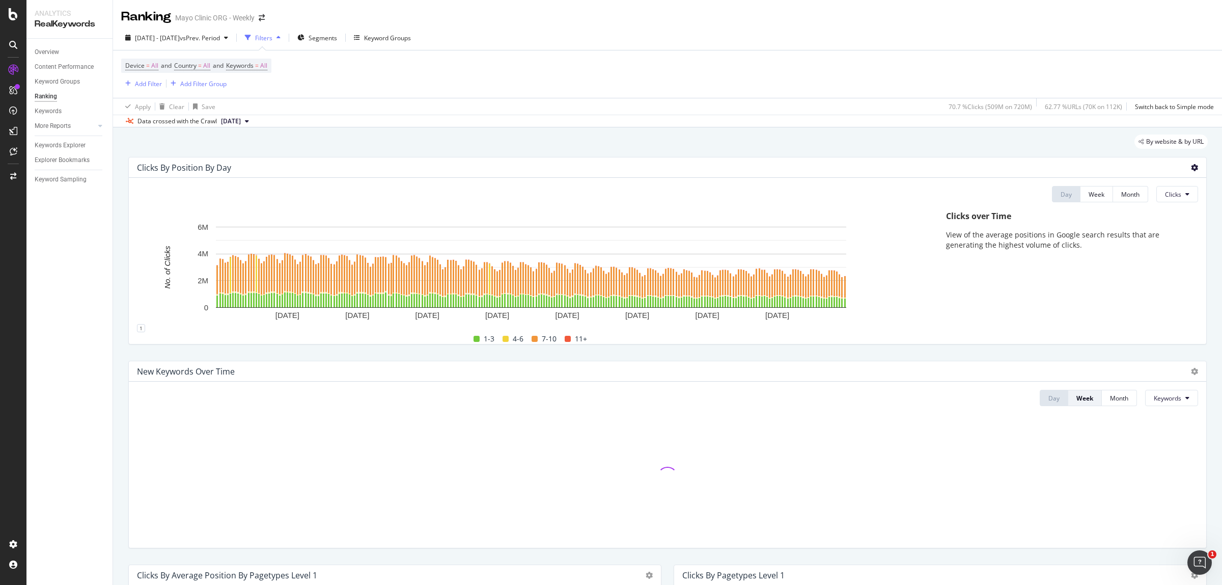
click at [1191, 166] on icon at bounding box center [1194, 167] width 7 height 7
click at [1153, 195] on span "Export as CSV" at bounding box center [1144, 196] width 57 height 9
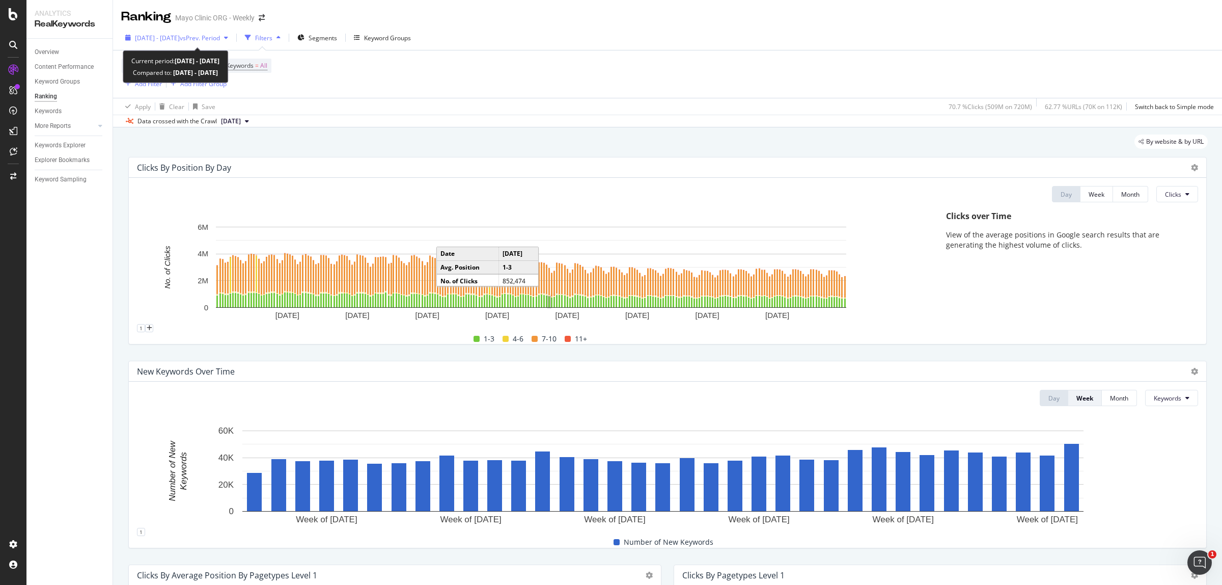
click at [164, 30] on div "[DATE] - [DATE] vs Prev. Period" at bounding box center [176, 37] width 111 height 15
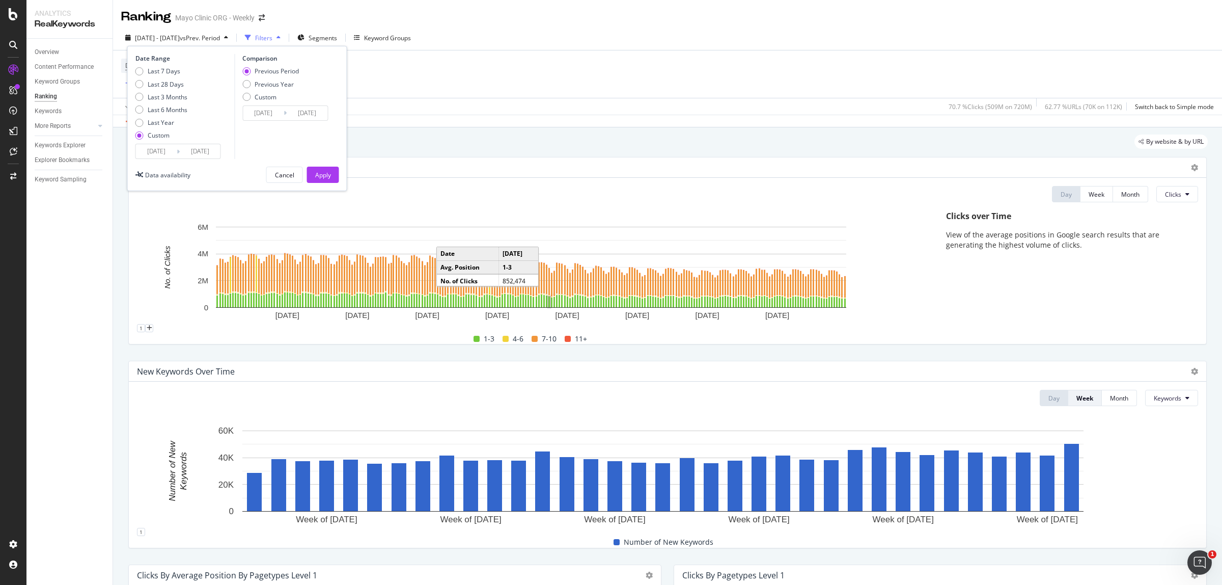
click at [142, 150] on input "[DATE]" at bounding box center [156, 151] width 41 height 14
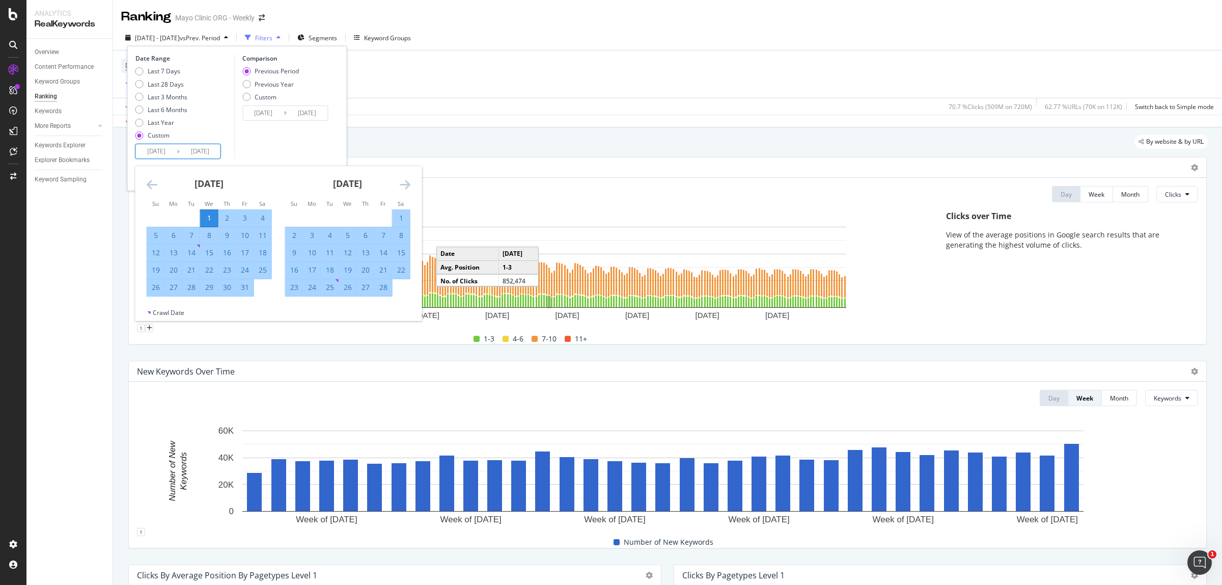
click at [148, 184] on icon "Move backward to switch to the previous month." at bounding box center [152, 184] width 11 height 12
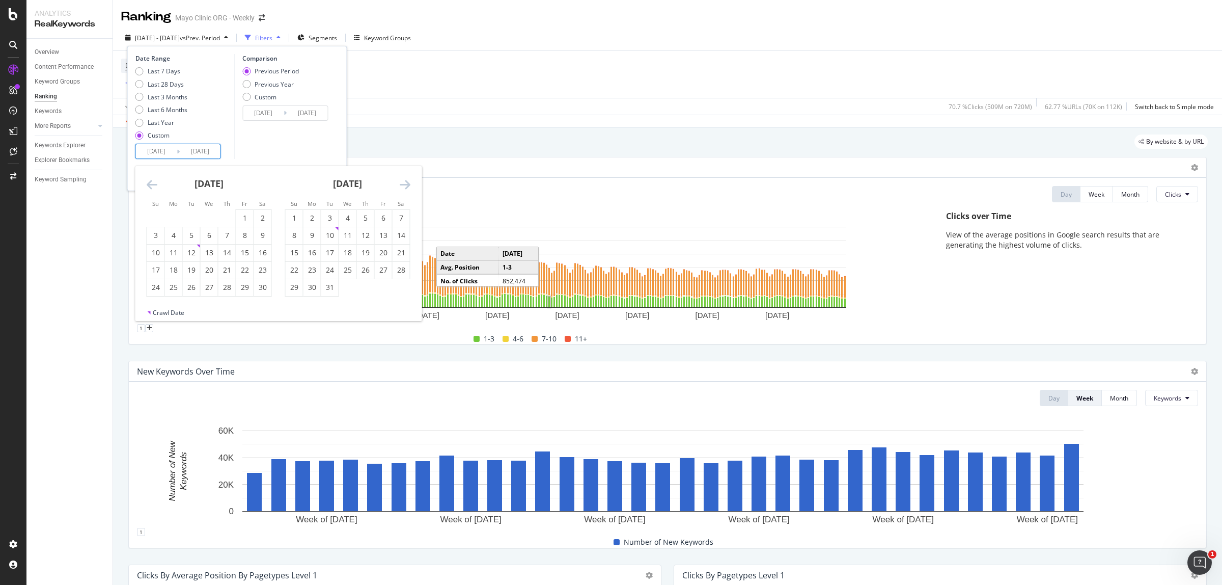
click at [148, 184] on icon "Move backward to switch to the previous month." at bounding box center [152, 184] width 11 height 12
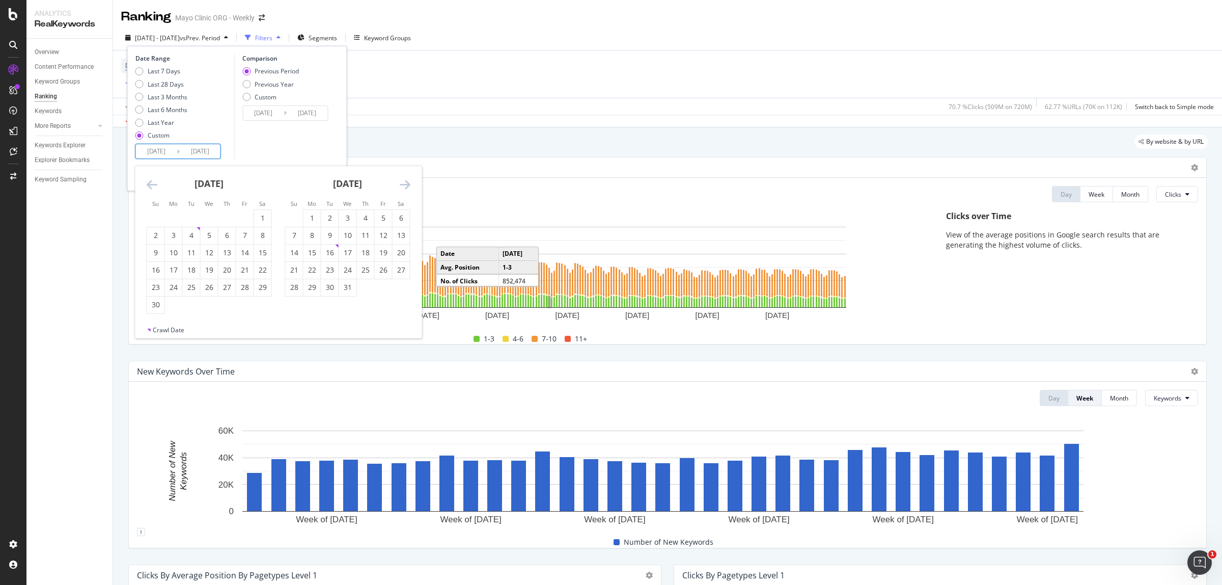
click at [148, 184] on icon "Move backward to switch to the previous month." at bounding box center [152, 184] width 11 height 12
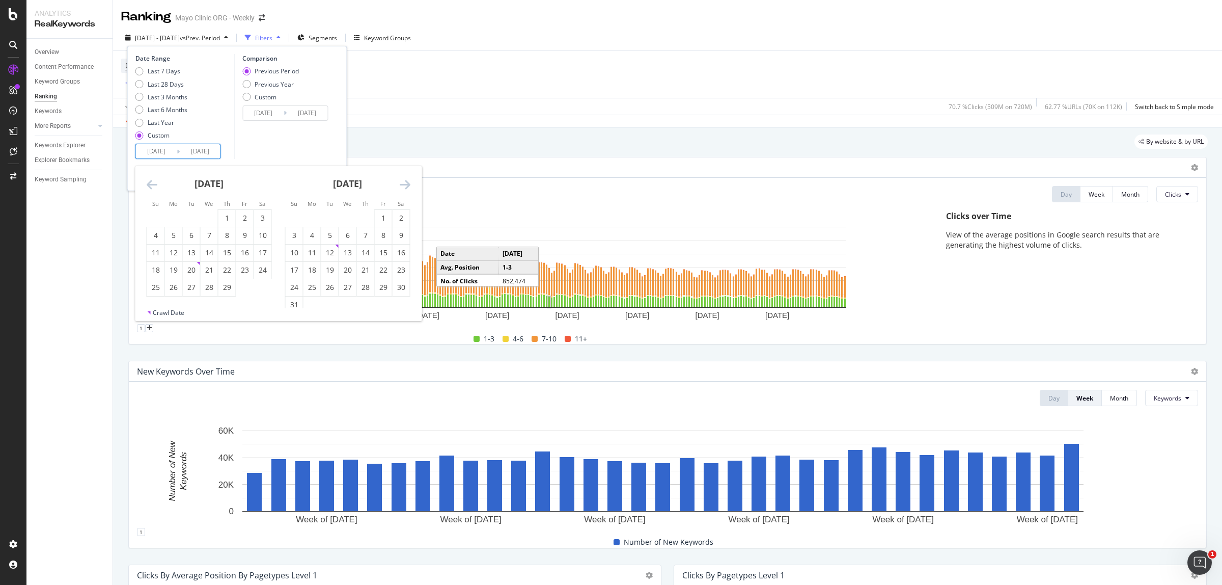
click at [148, 184] on icon "Move backward to switch to the previous month." at bounding box center [152, 184] width 11 height 12
click at [408, 185] on icon "Move forward to switch to the next month." at bounding box center [405, 184] width 11 height 12
click at [315, 214] on div "1" at bounding box center [311, 218] width 17 height 10
type input "[DATE]"
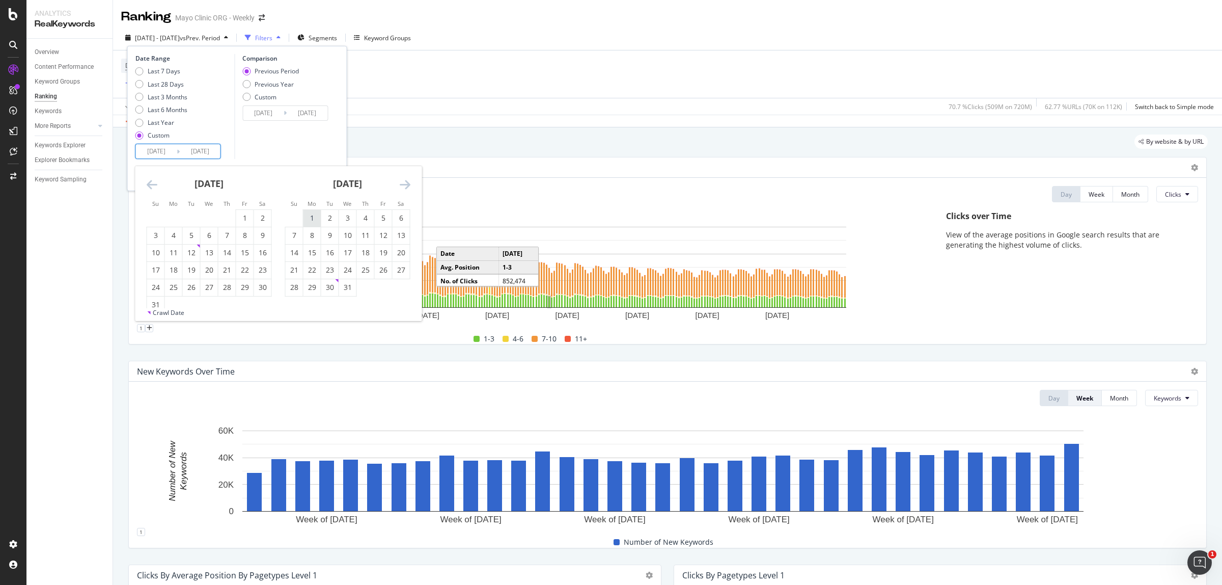
type input "[DATE]"
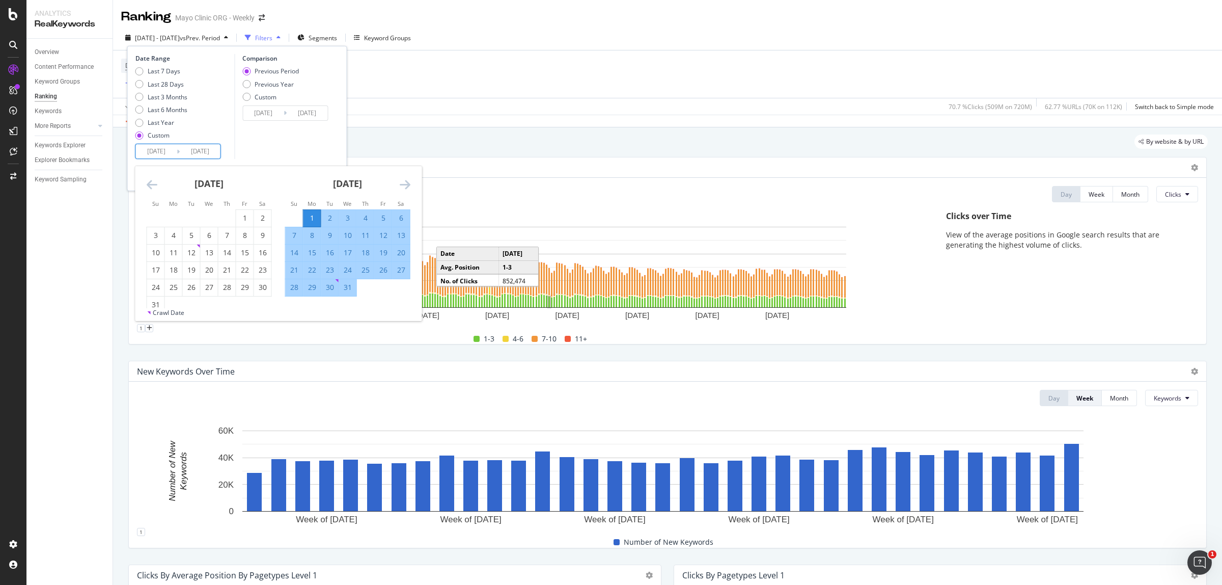
click at [409, 186] on icon "Move forward to switch to the next month." at bounding box center [405, 184] width 11 height 12
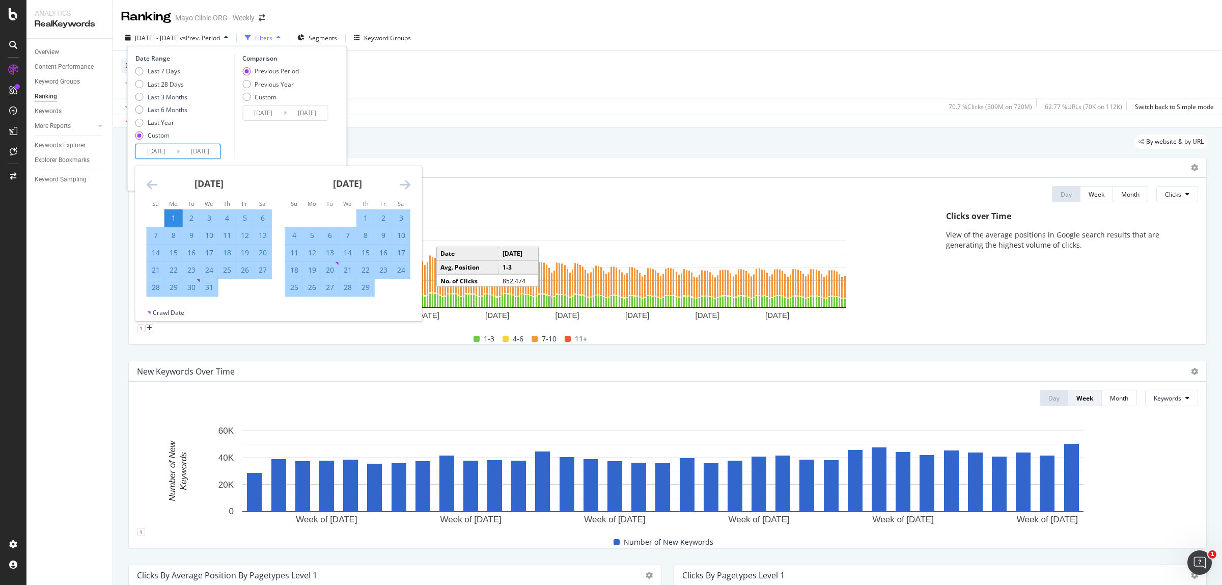
click at [409, 186] on icon "Move forward to switch to the next month." at bounding box center [405, 184] width 11 height 12
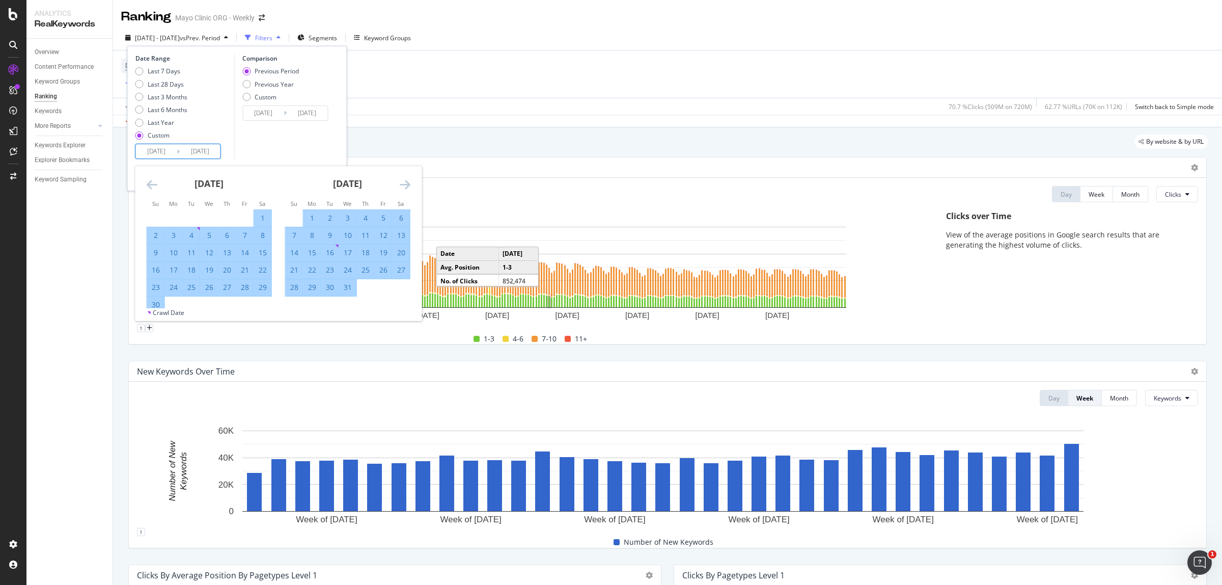
click at [409, 186] on icon "Move forward to switch to the next month." at bounding box center [405, 184] width 11 height 12
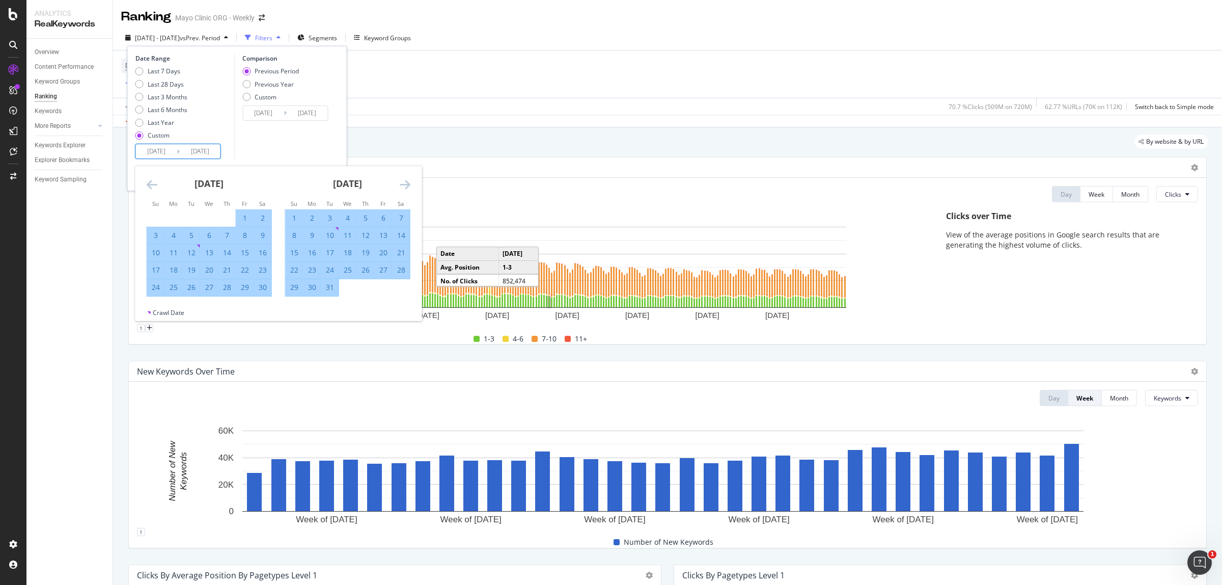
click at [409, 186] on icon "Move forward to switch to the next month." at bounding box center [405, 184] width 11 height 12
click at [191, 292] on div "31" at bounding box center [191, 287] width 17 height 10
type input "[DATE]"
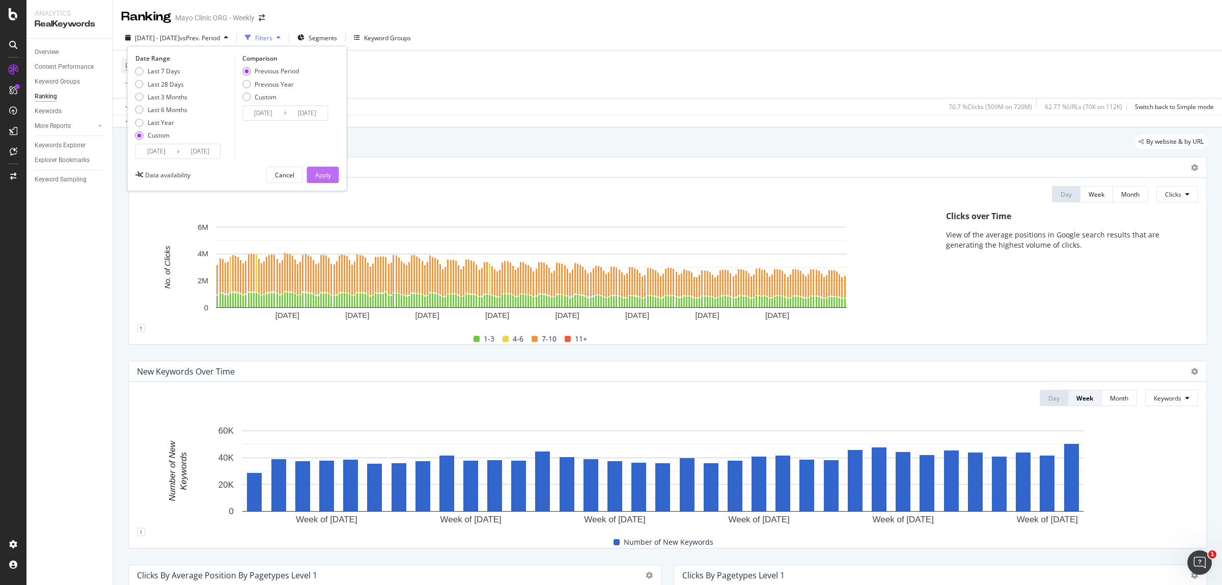
click at [326, 176] on div "Apply" at bounding box center [323, 175] width 16 height 9
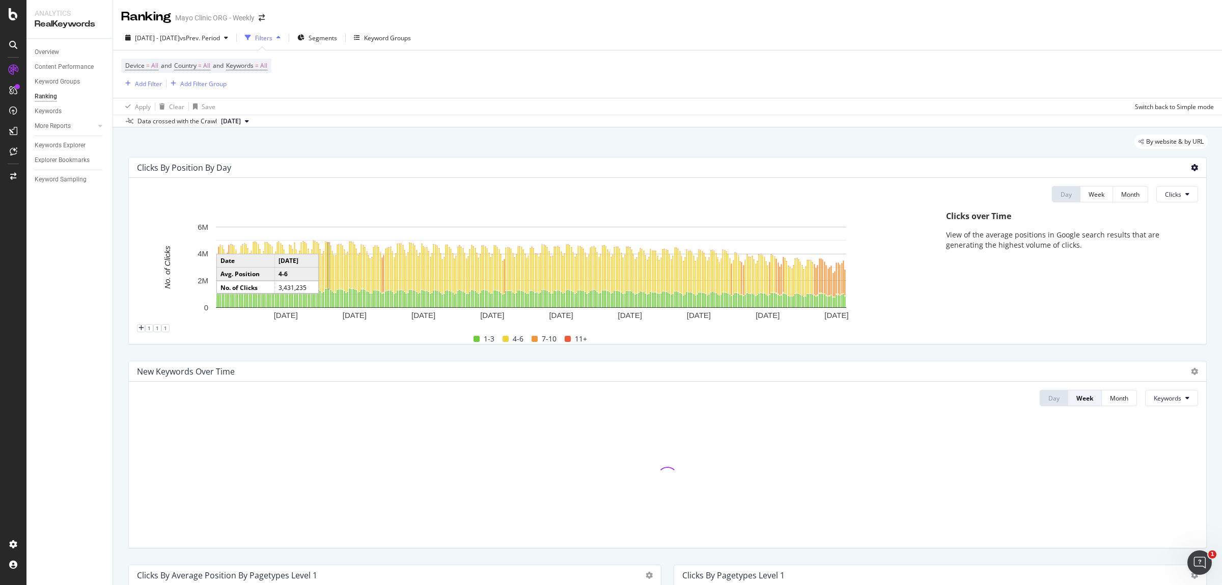
click at [1191, 164] on span at bounding box center [1194, 167] width 7 height 7
click at [1151, 198] on span "Export as CSV" at bounding box center [1144, 196] width 57 height 9
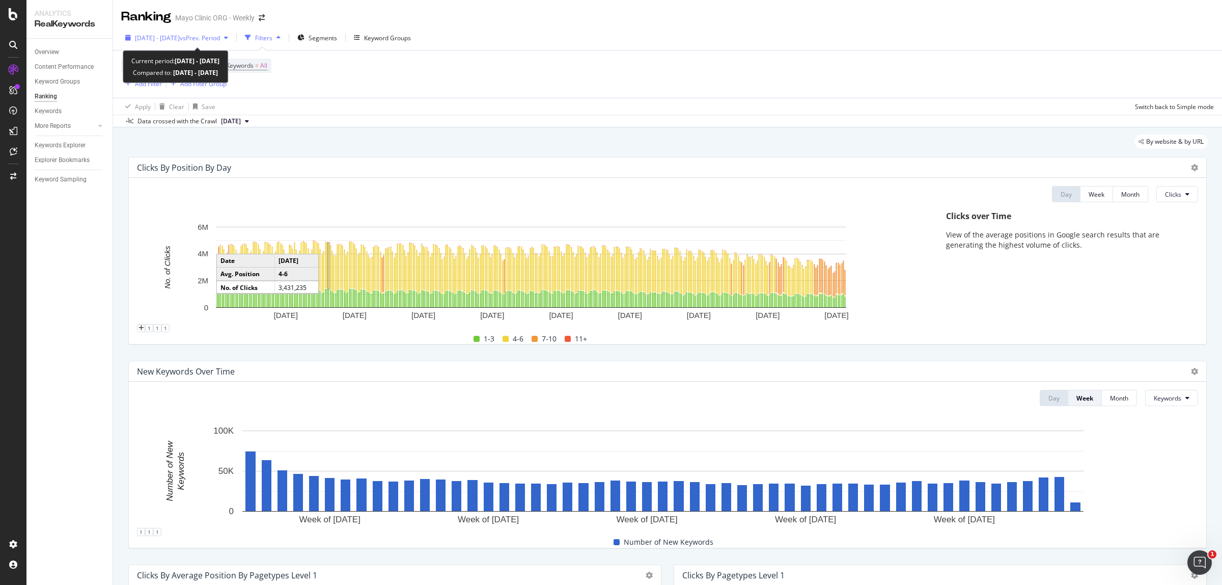
click at [180, 35] on span "[DATE] - [DATE]" at bounding box center [157, 38] width 45 height 9
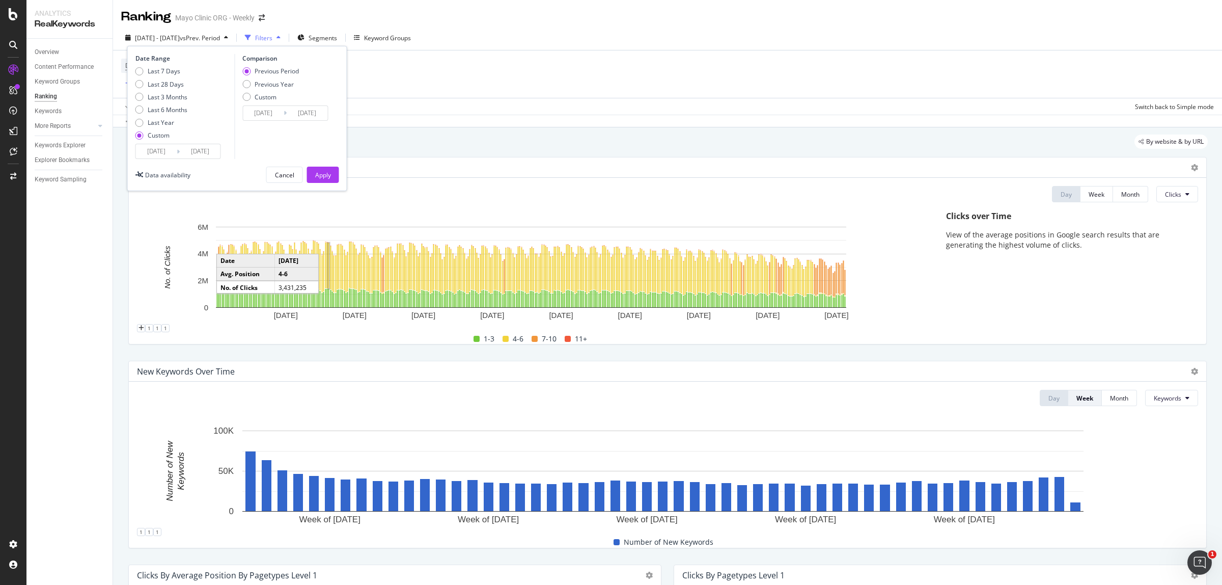
click at [155, 151] on input "[DATE]" at bounding box center [156, 151] width 41 height 14
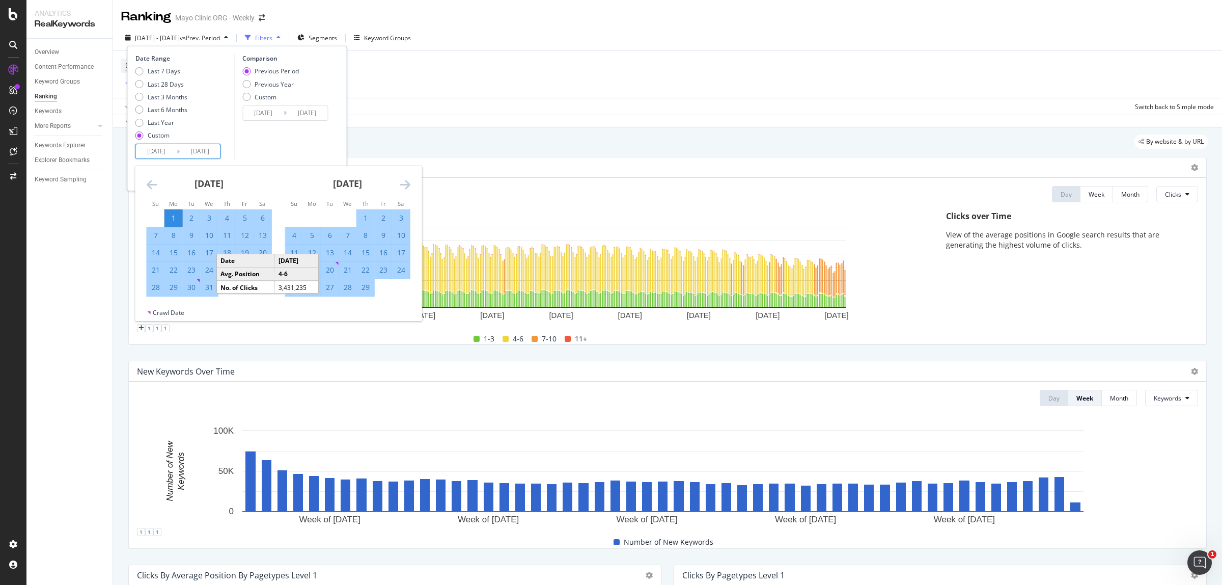
click at [156, 181] on icon "Move backward to switch to the previous month." at bounding box center [152, 184] width 11 height 12
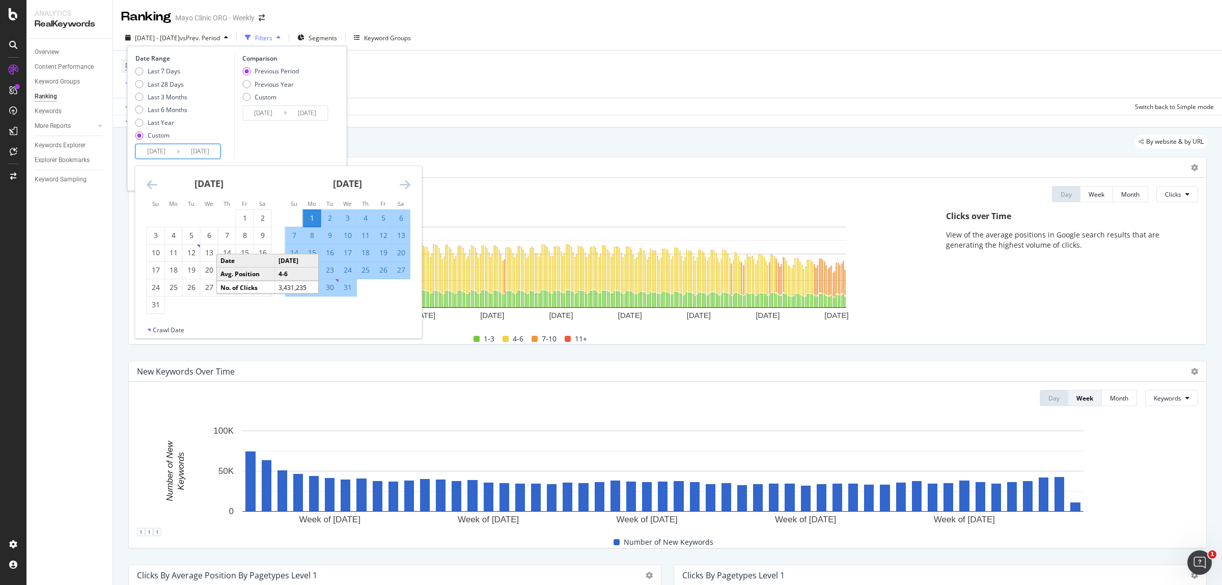
click at [156, 181] on icon "Move backward to switch to the previous month." at bounding box center [152, 184] width 11 height 12
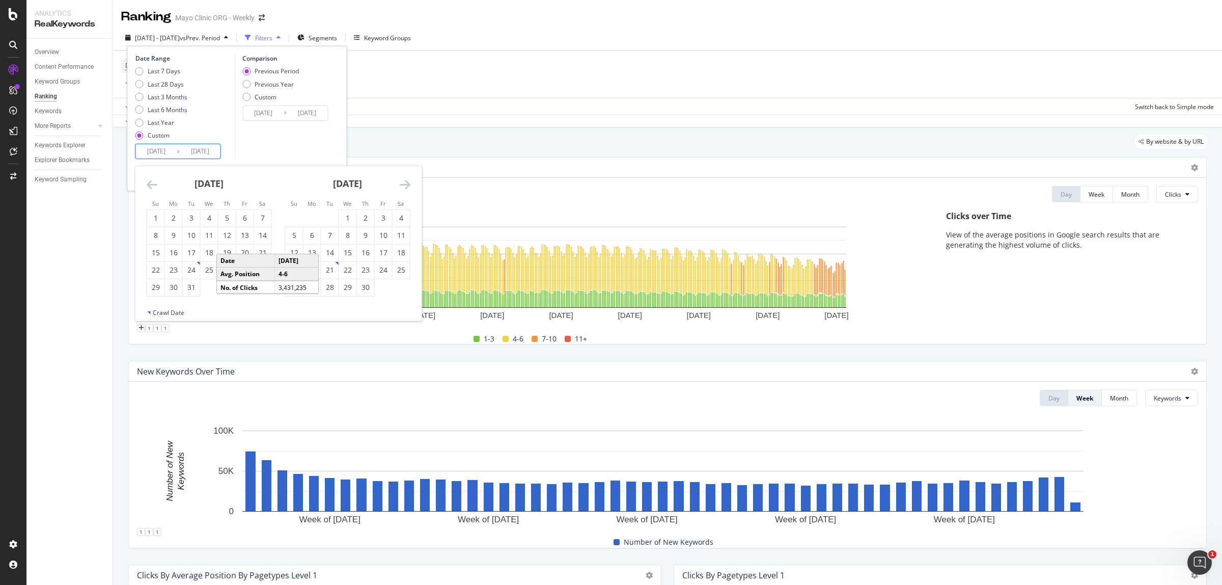
click at [156, 181] on icon "Move backward to switch to the previous month." at bounding box center [152, 184] width 11 height 12
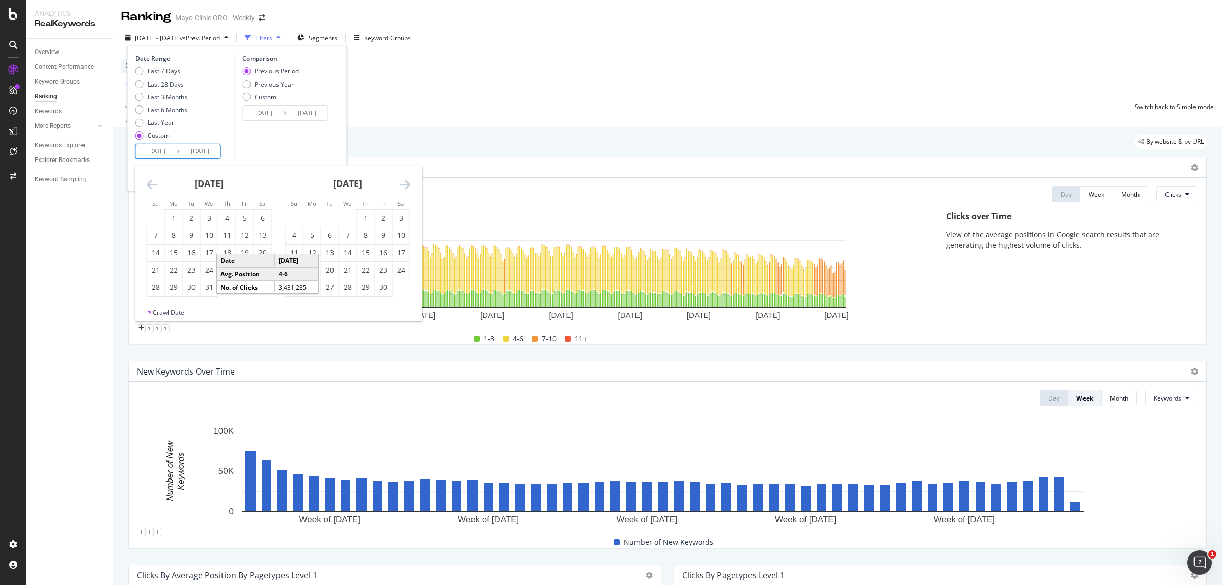
click at [156, 181] on icon "Move backward to switch to the previous month." at bounding box center [152, 184] width 11 height 12
click at [153, 216] on div "1" at bounding box center [155, 218] width 17 height 10
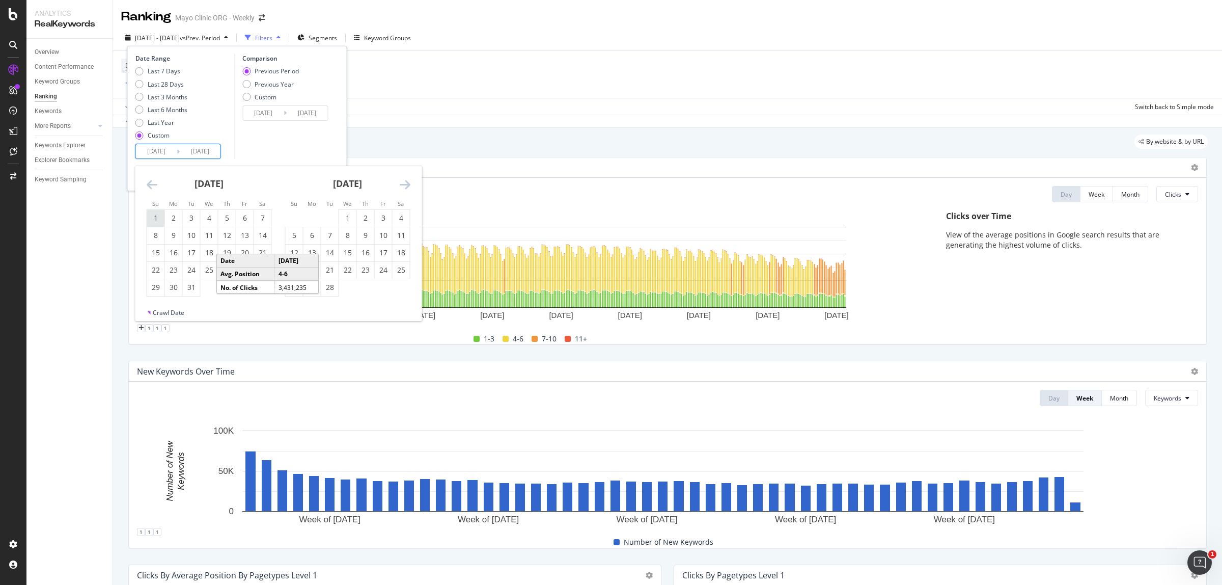
type input "[DATE]"
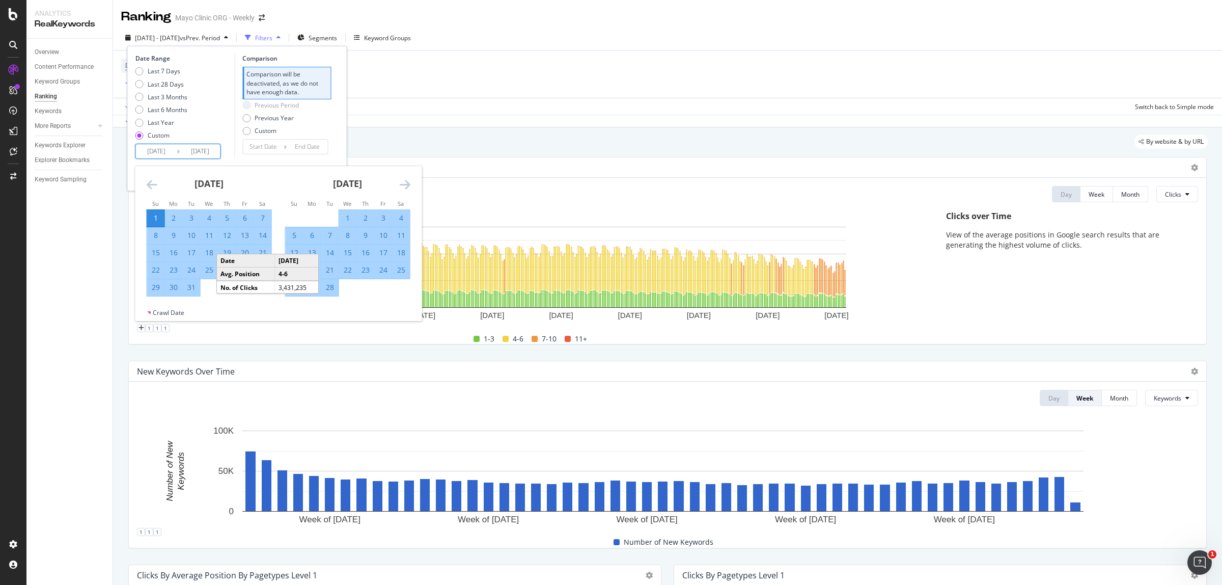
click at [407, 182] on icon "Move forward to switch to the next month." at bounding box center [405, 184] width 11 height 12
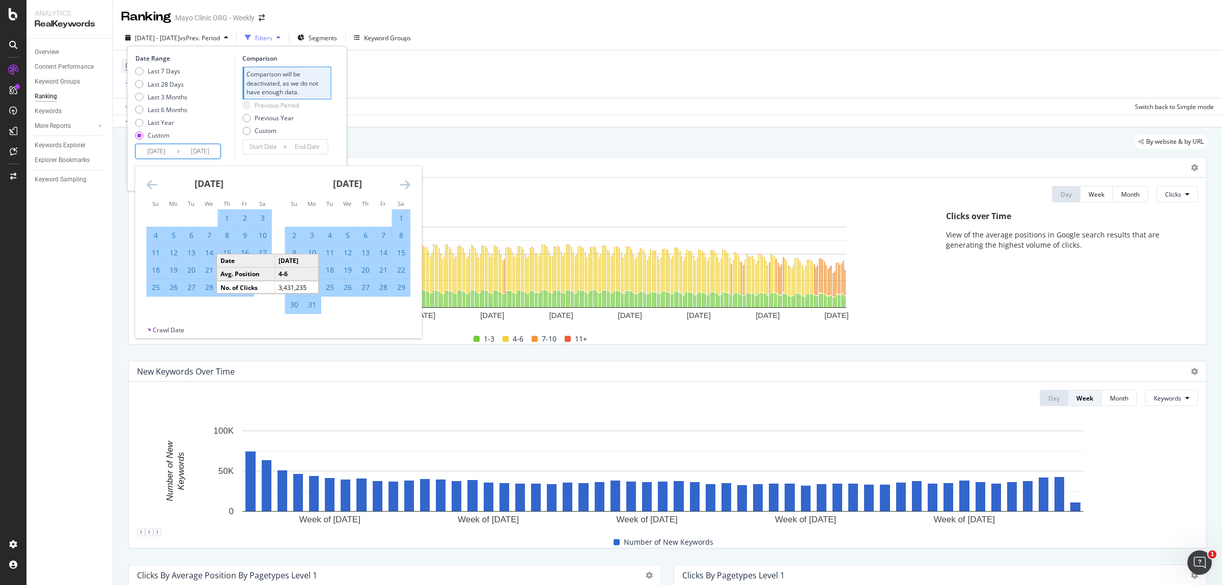
click at [407, 182] on icon "Move forward to switch to the next month." at bounding box center [405, 184] width 11 height 12
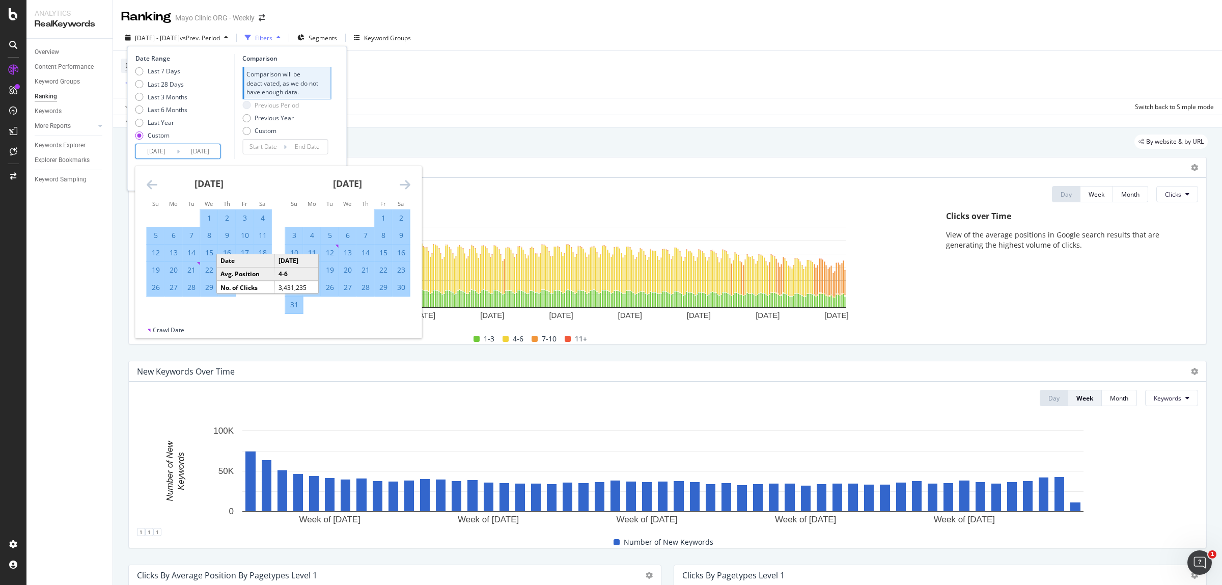
click at [293, 310] on div "31" at bounding box center [294, 304] width 17 height 17
type input "[DATE]"
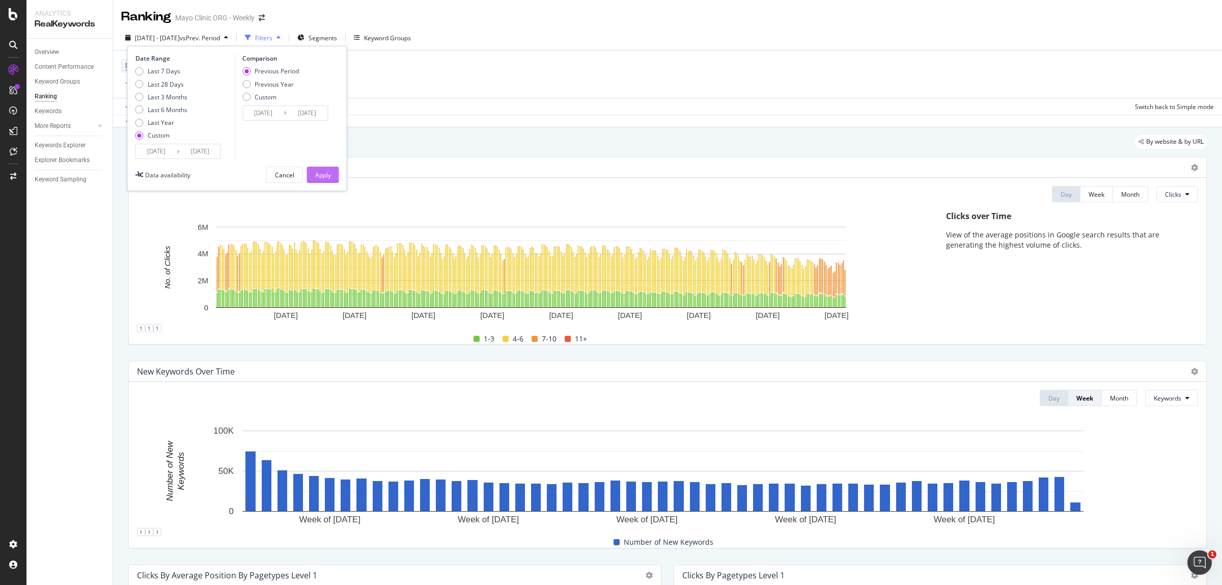
click at [329, 174] on div "Apply" at bounding box center [323, 175] width 16 height 9
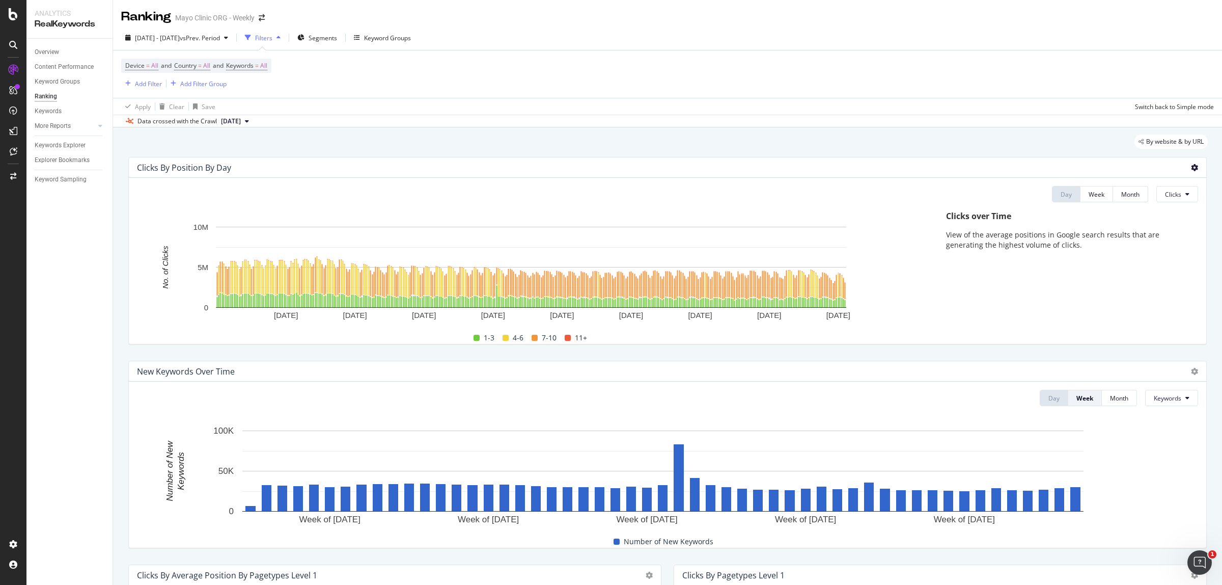
drag, startPoint x: 1185, startPoint y: 169, endPoint x: 1182, endPoint y: 176, distance: 8.0
click at [1191, 169] on icon at bounding box center [1194, 167] width 7 height 7
click at [1159, 200] on span "Export as CSV" at bounding box center [1144, 196] width 57 height 9
